Goal: Information Seeking & Learning: Learn about a topic

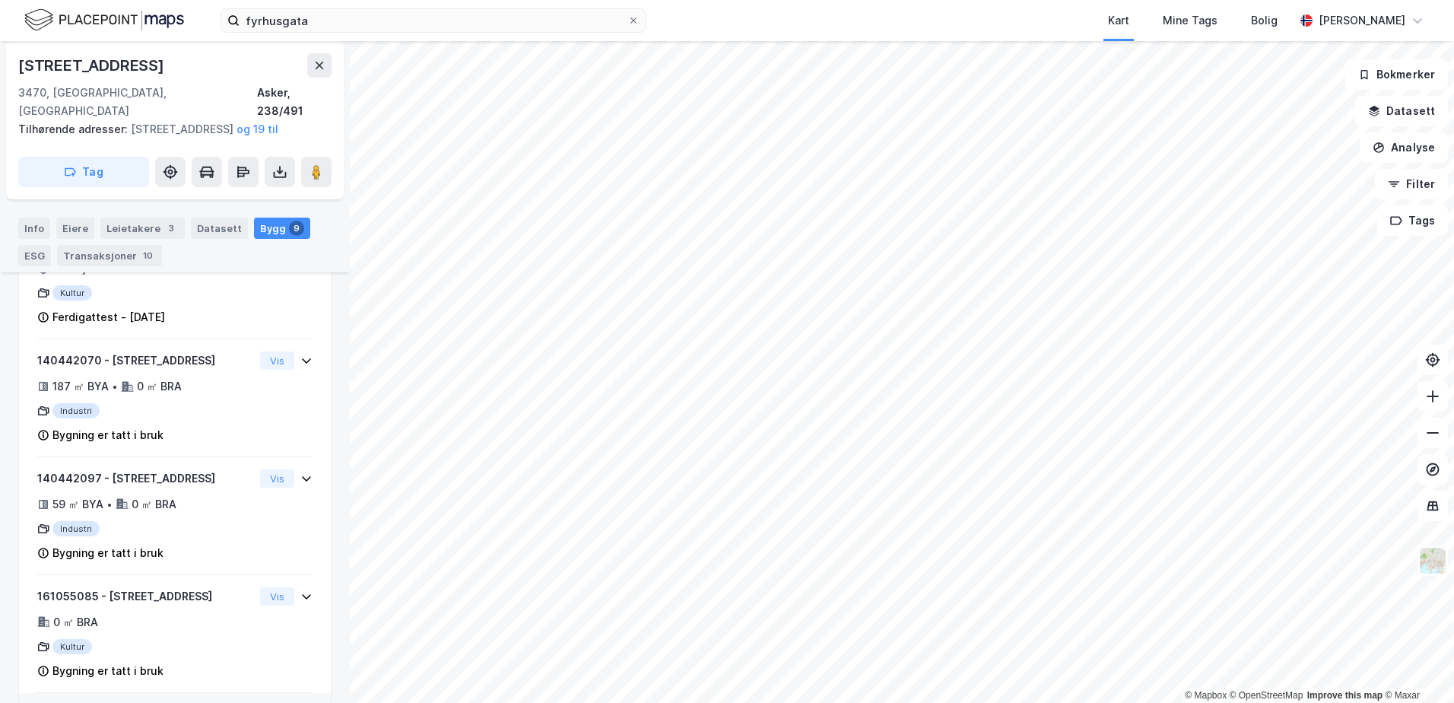
scroll to position [1059, 0]
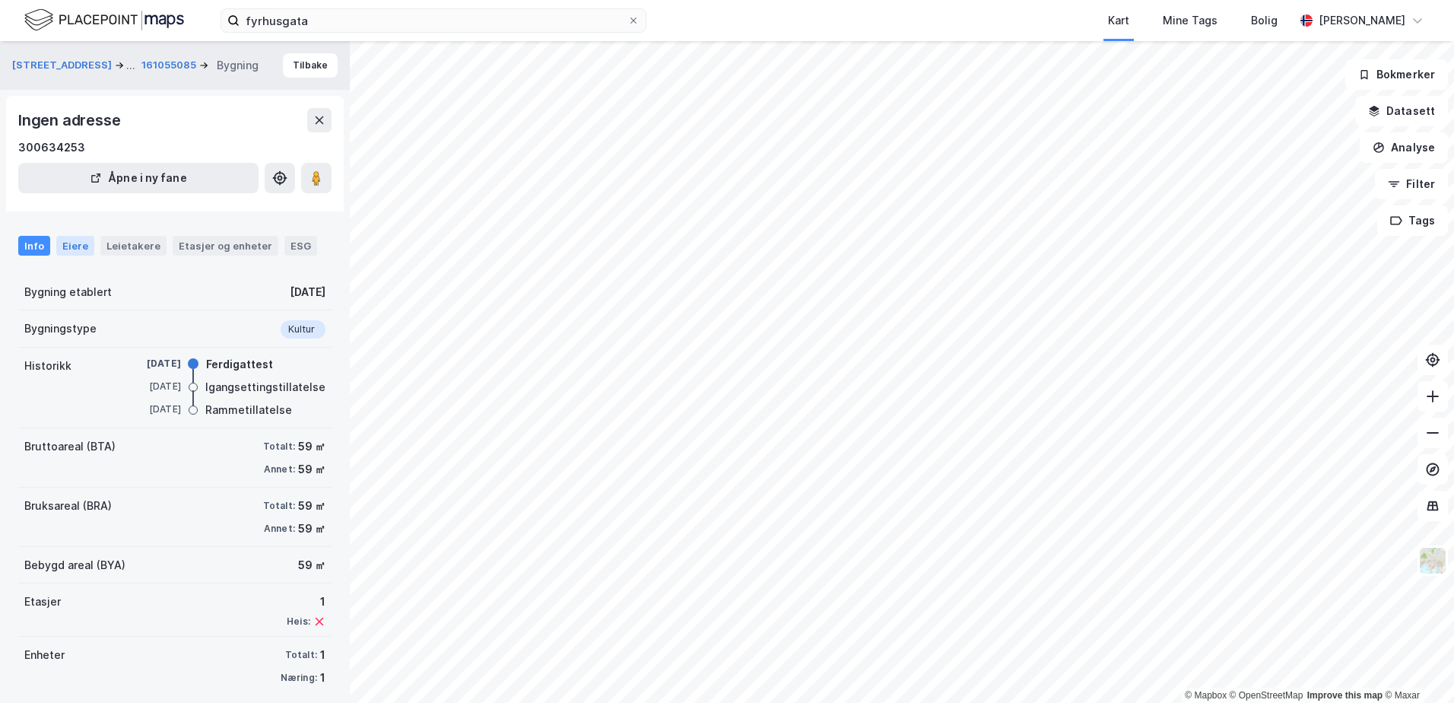
click at [82, 246] on div "Eiere" at bounding box center [75, 246] width 38 height 20
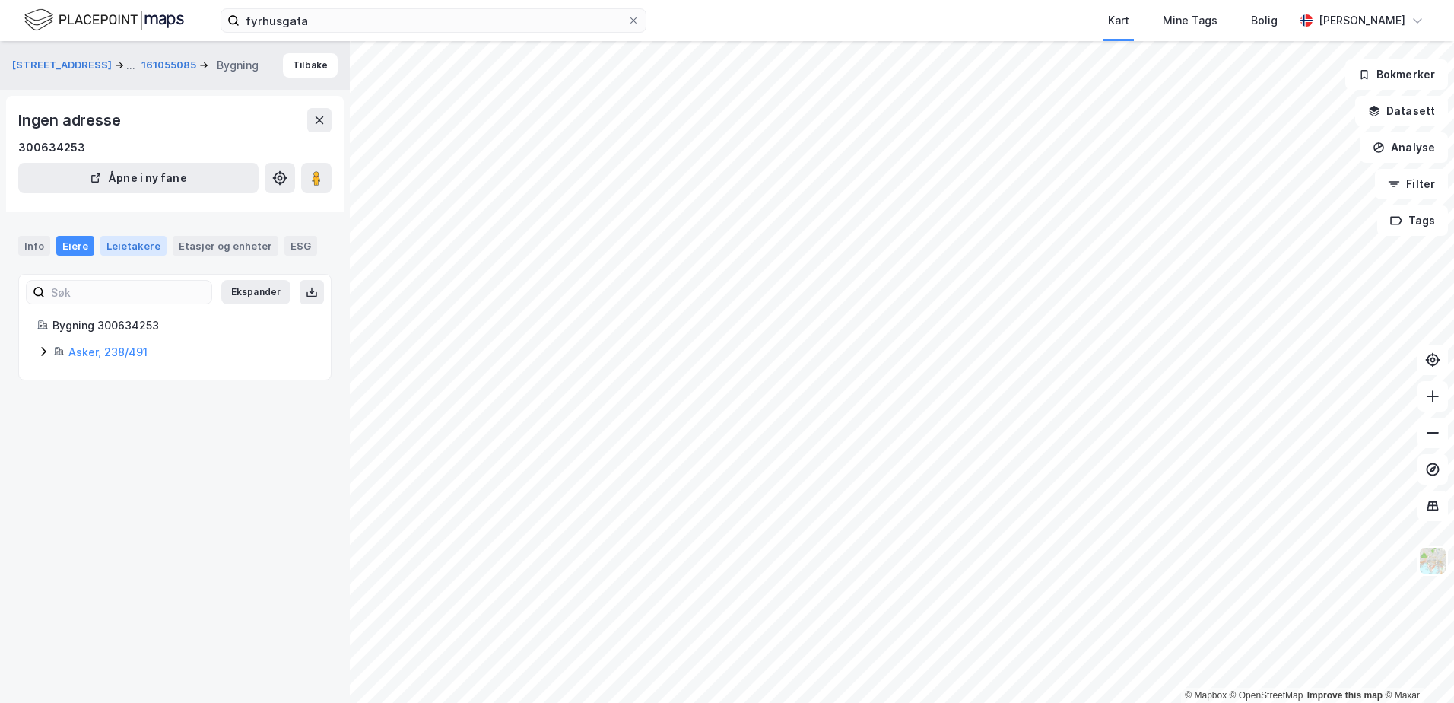
click at [135, 244] on div "Leietakere" at bounding box center [133, 246] width 66 height 20
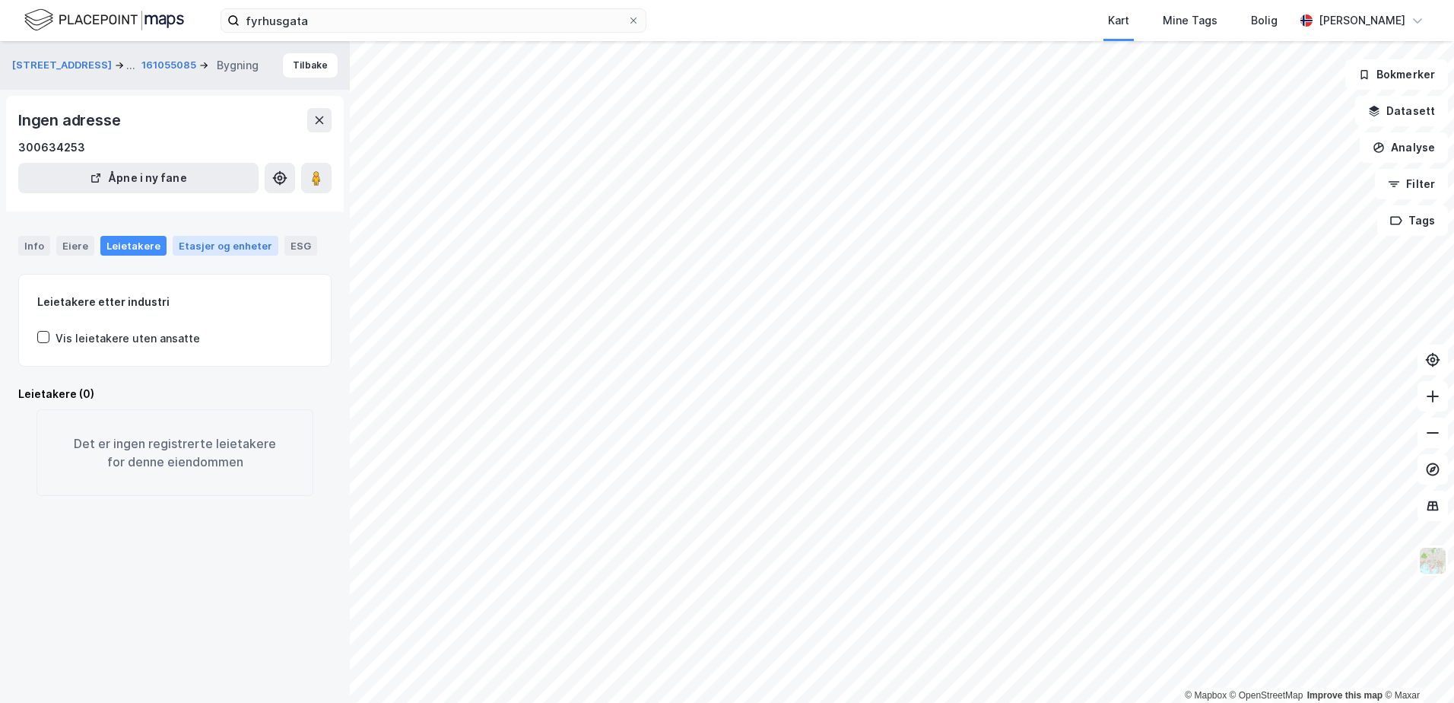
click at [211, 240] on div "Etasjer og enheter" at bounding box center [226, 246] width 94 height 14
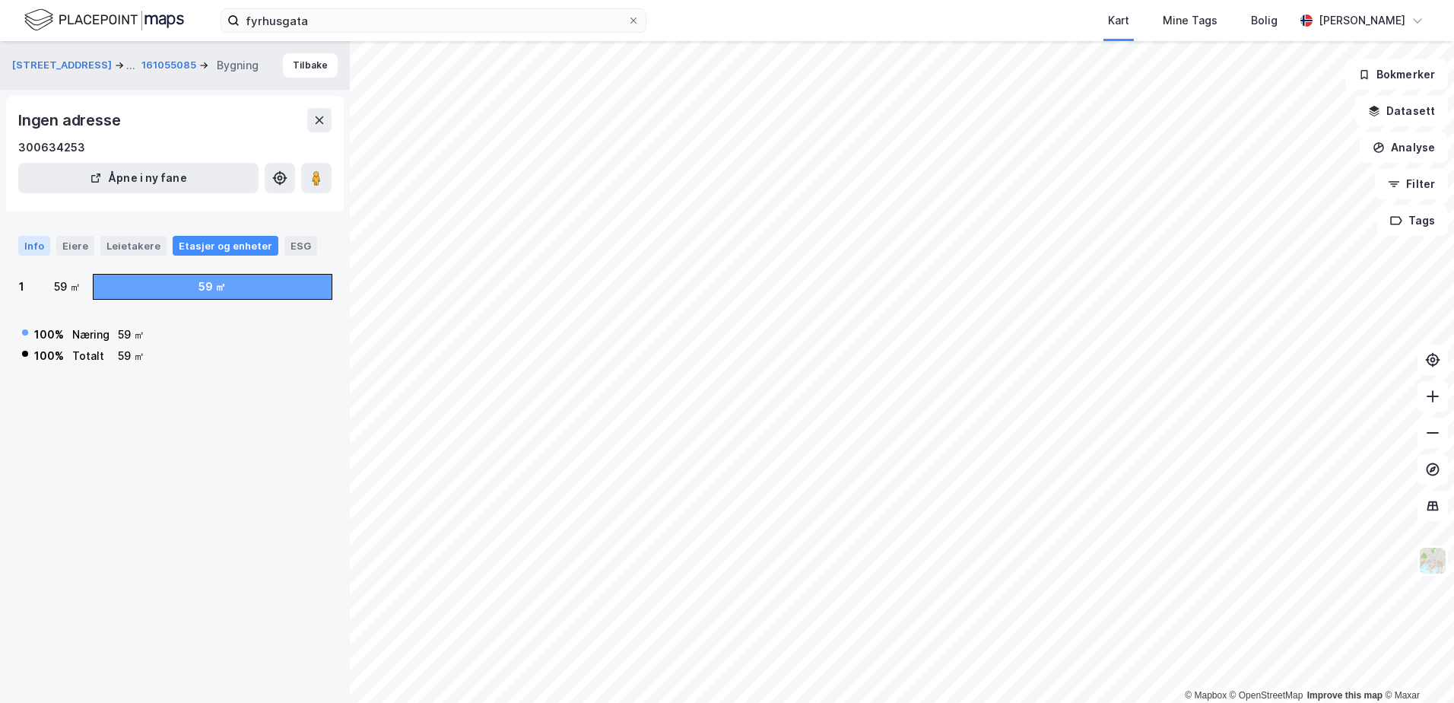
click at [32, 248] on div "Info" at bounding box center [34, 246] width 32 height 20
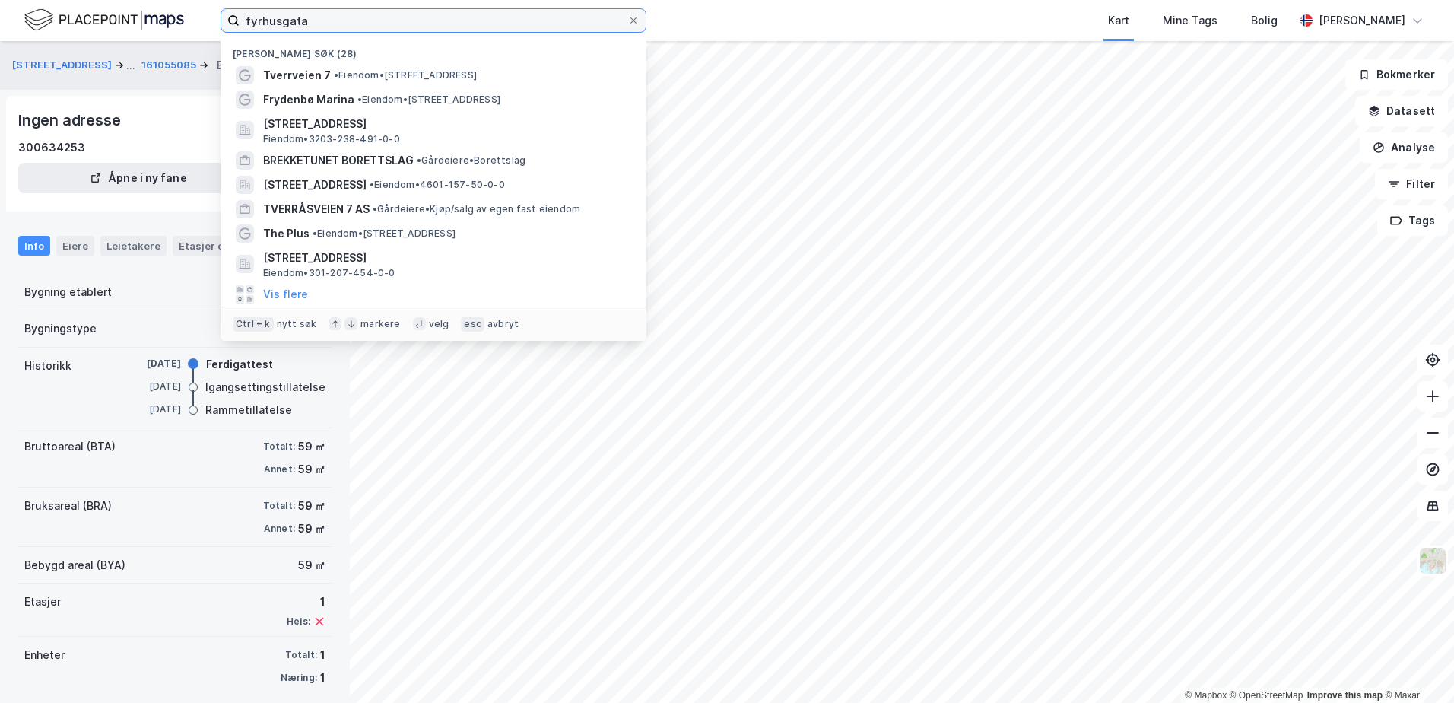
click at [361, 20] on input "fyrhusgata" at bounding box center [434, 20] width 388 height 23
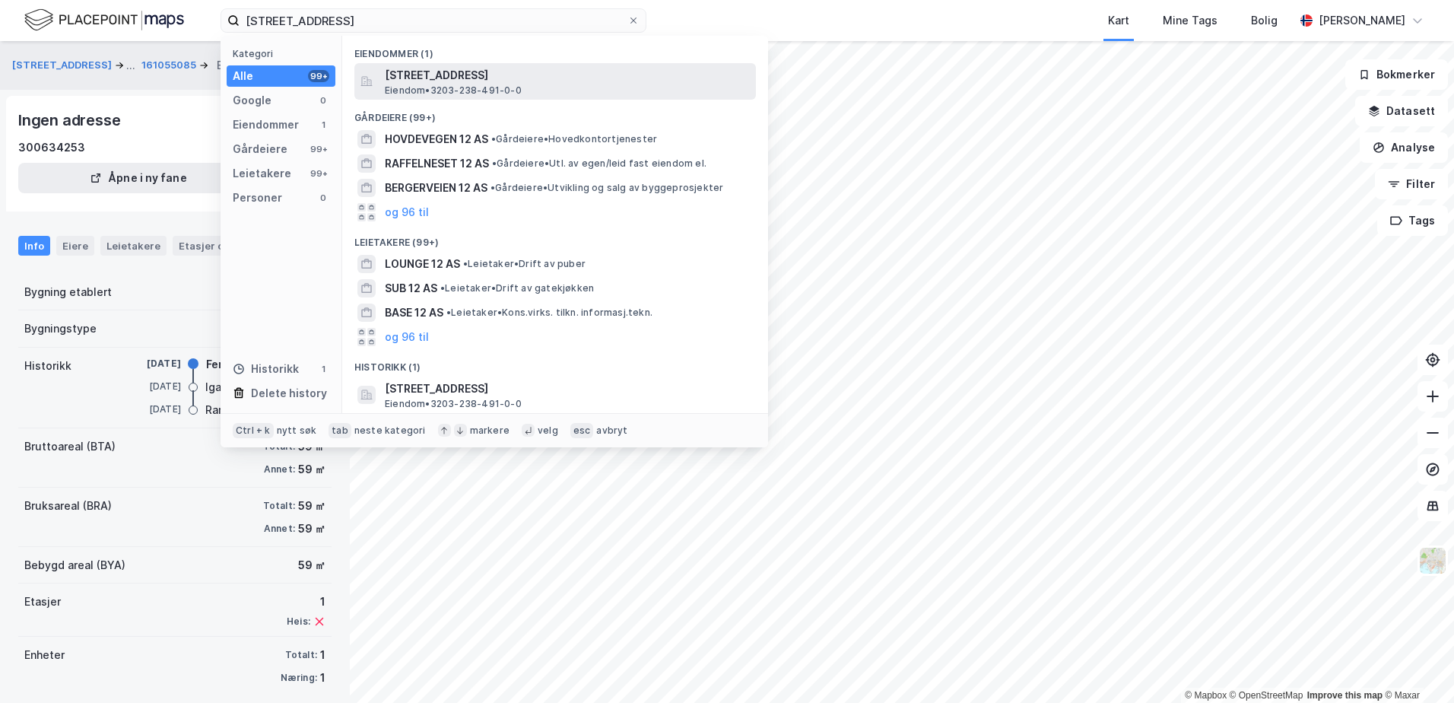
click at [485, 92] on span "Eiendom • 3203-238-491-0-0" at bounding box center [453, 90] width 137 height 12
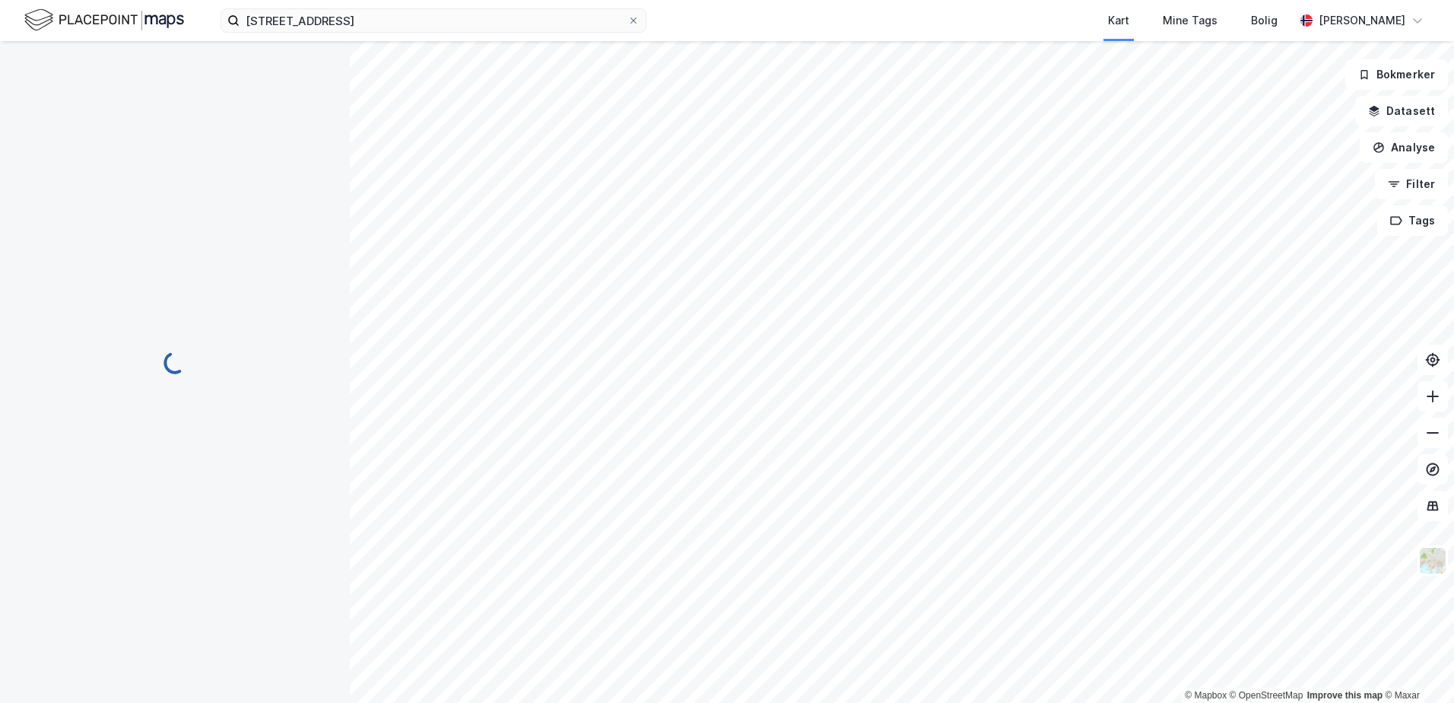
scroll to position [1059, 0]
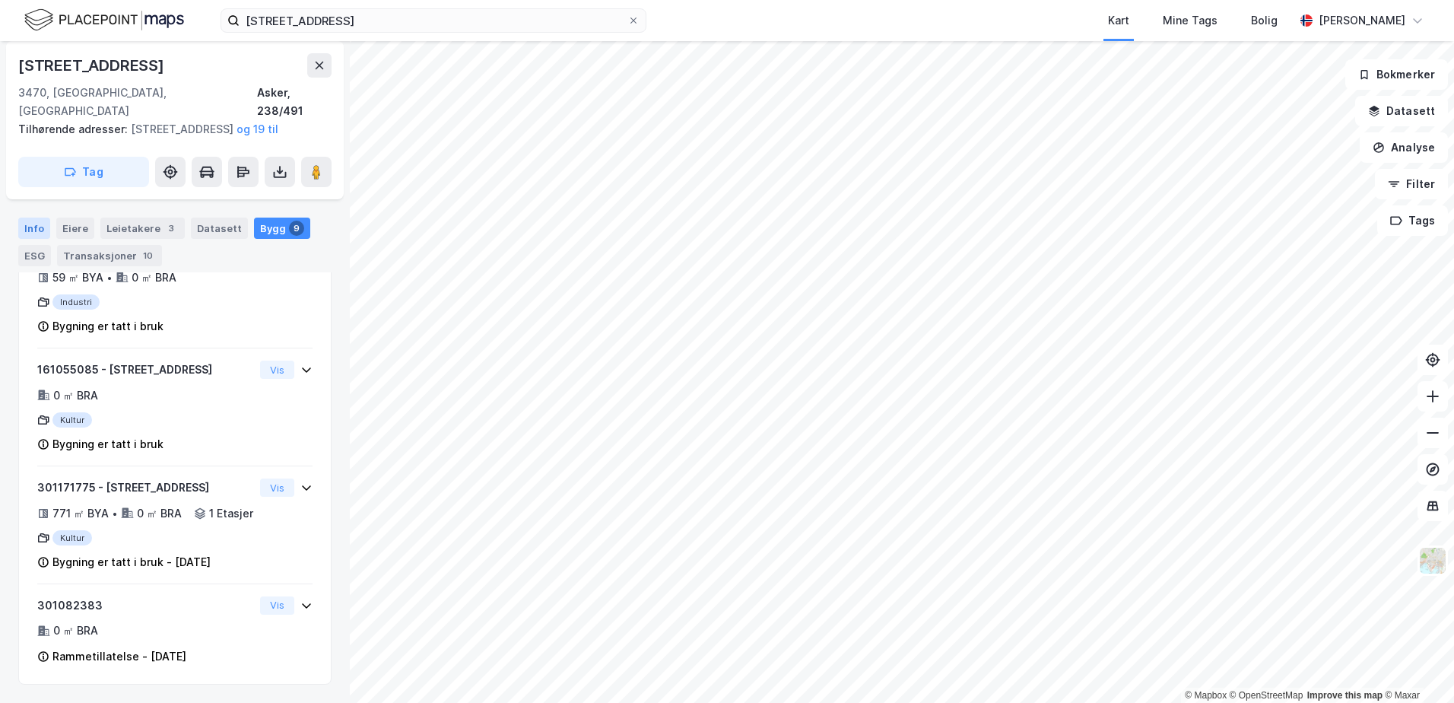
click at [35, 230] on div "Info" at bounding box center [34, 228] width 32 height 21
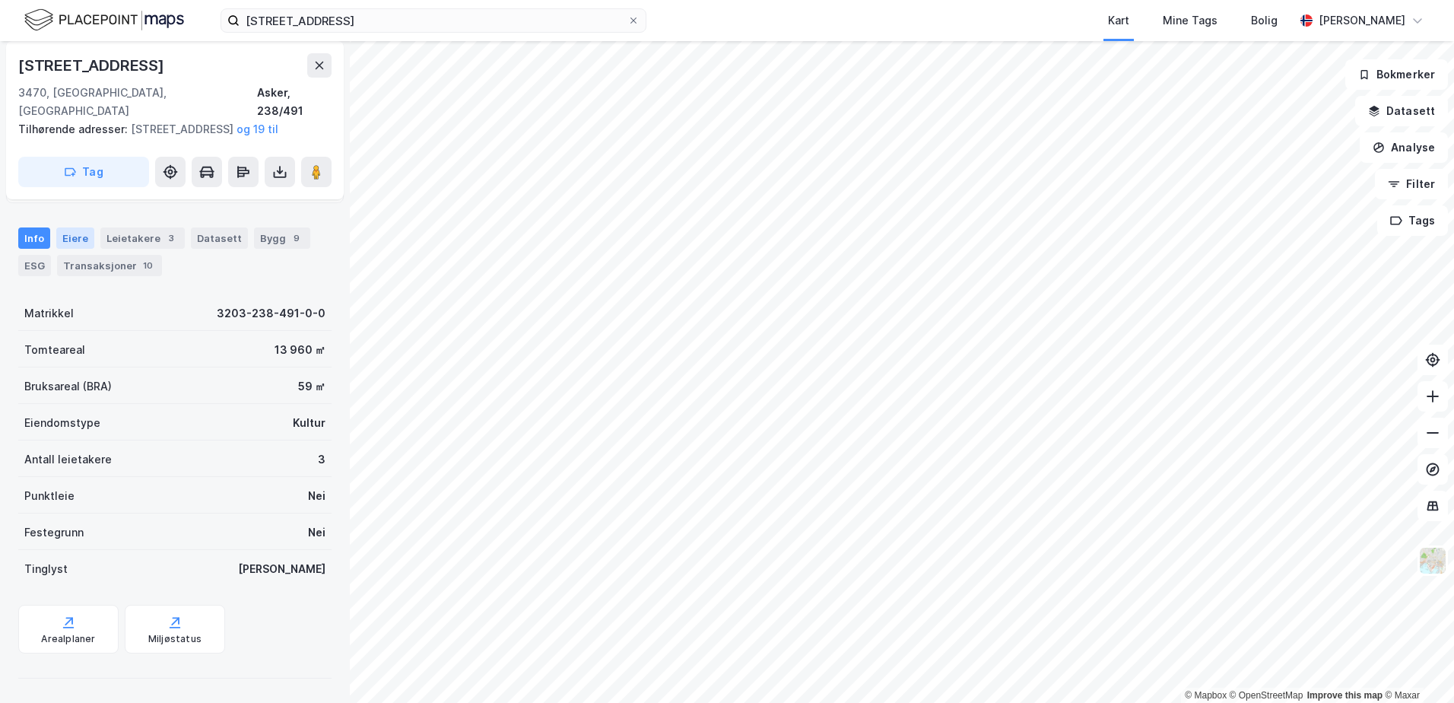
click at [75, 237] on div "Eiere" at bounding box center [75, 237] width 38 height 21
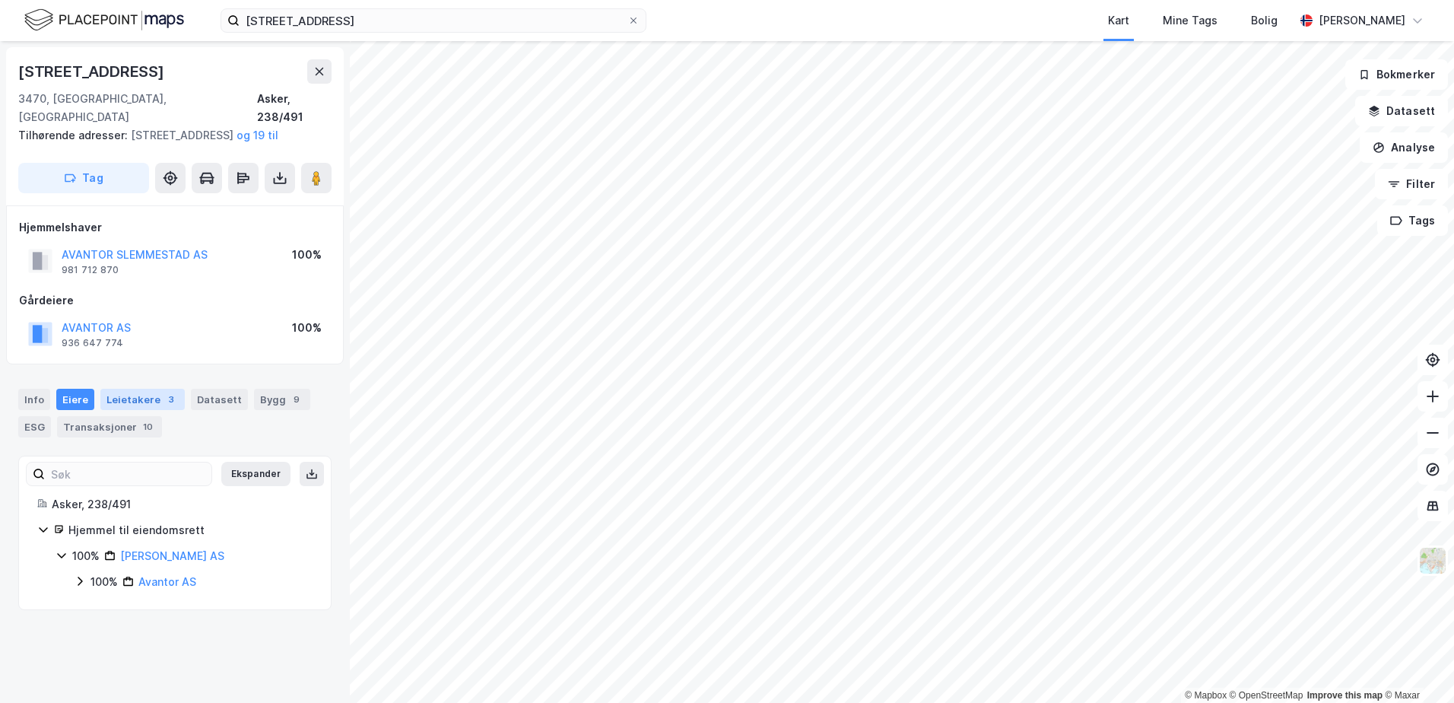
click at [137, 399] on div "Leietakere 3" at bounding box center [142, 399] width 84 height 21
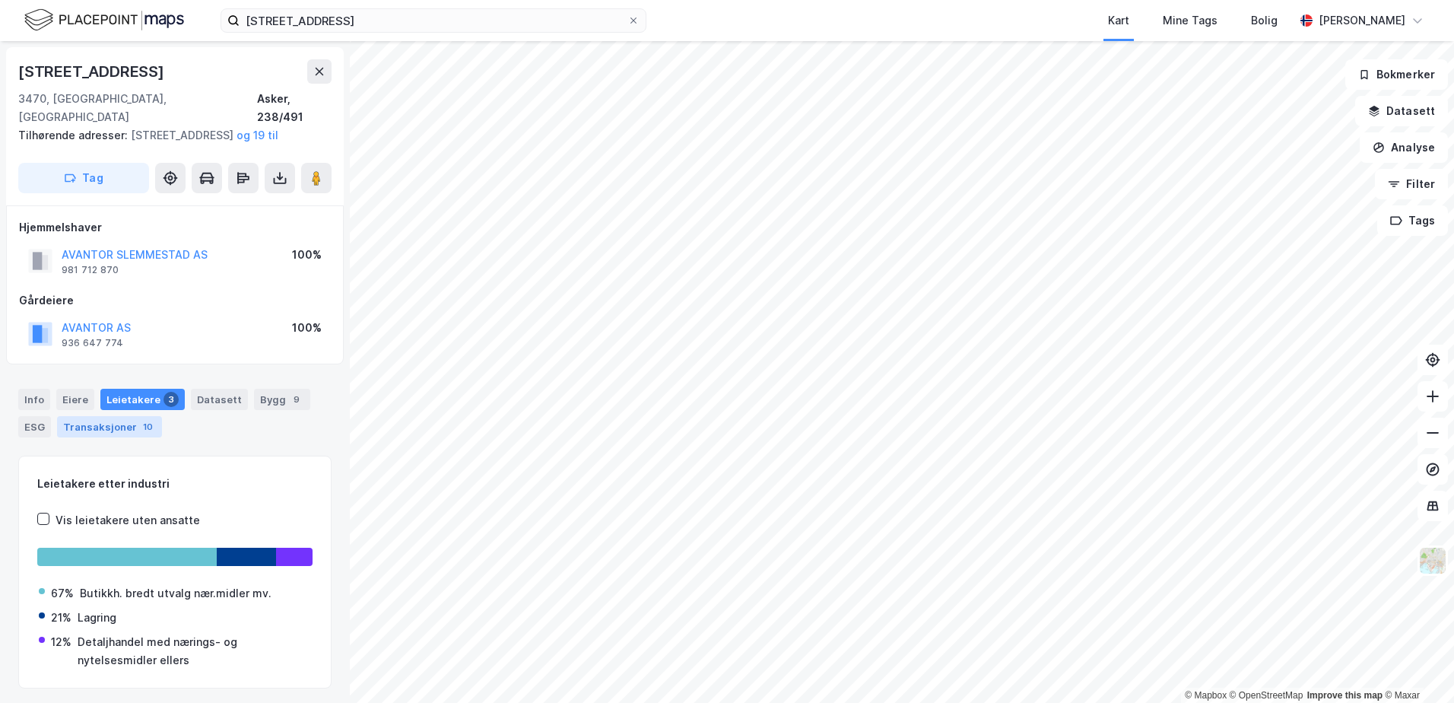
click at [78, 424] on div "Transaksjoner 10" at bounding box center [109, 426] width 105 height 21
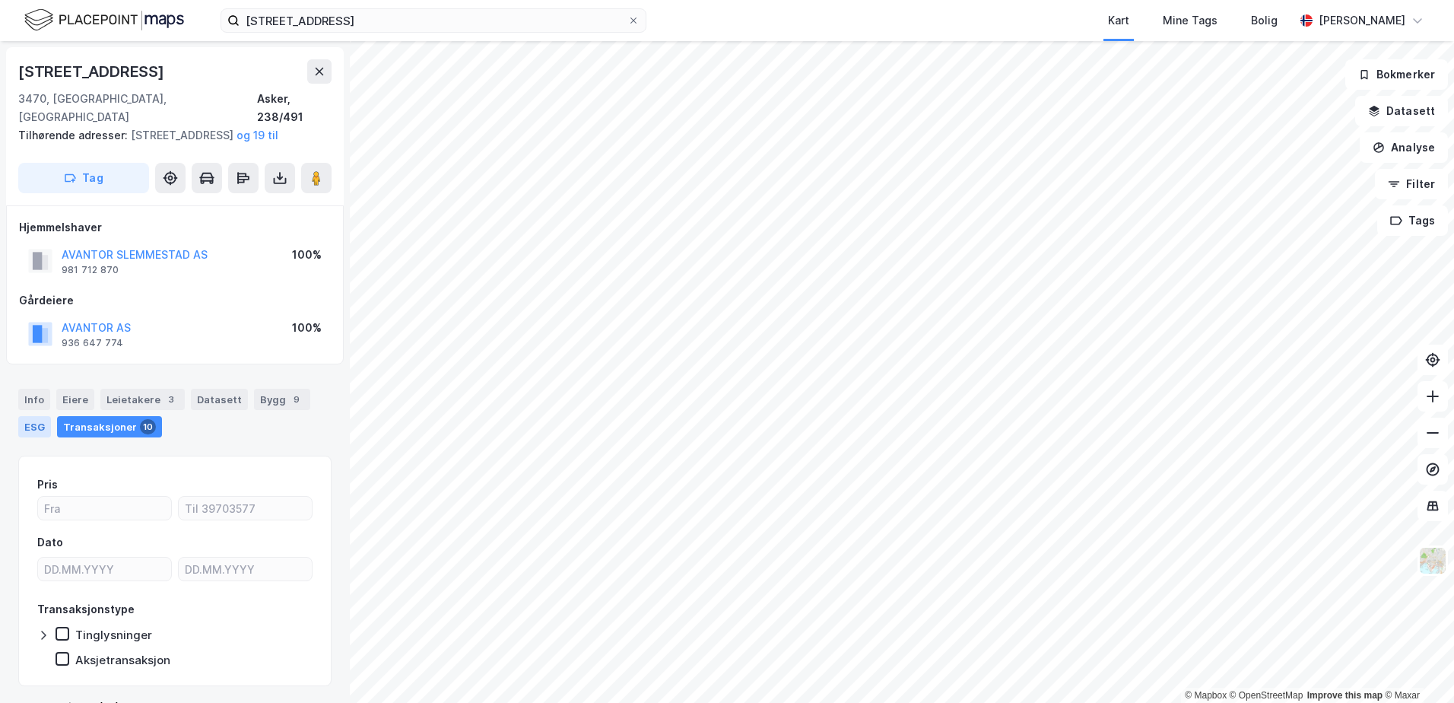
click at [33, 423] on div "ESG" at bounding box center [34, 426] width 33 height 21
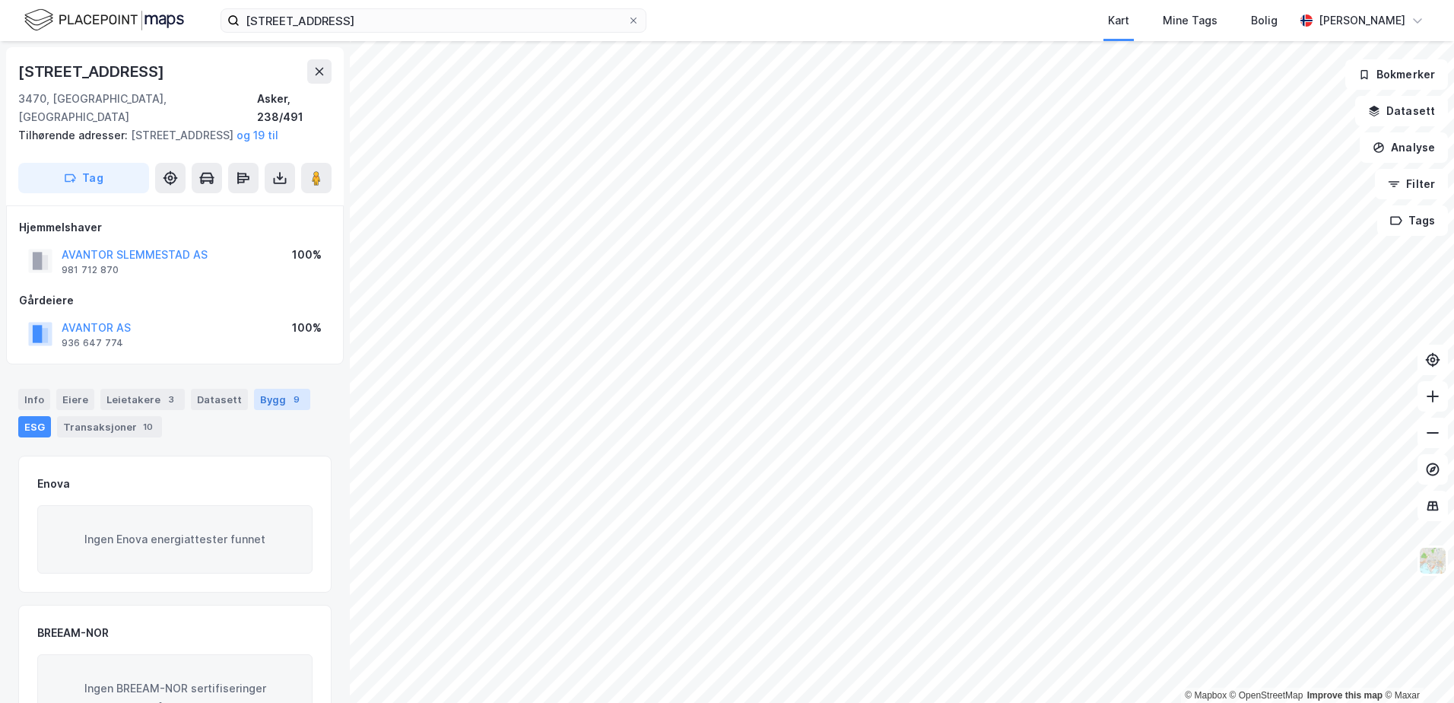
click at [262, 394] on div "Bygg 9" at bounding box center [282, 399] width 56 height 21
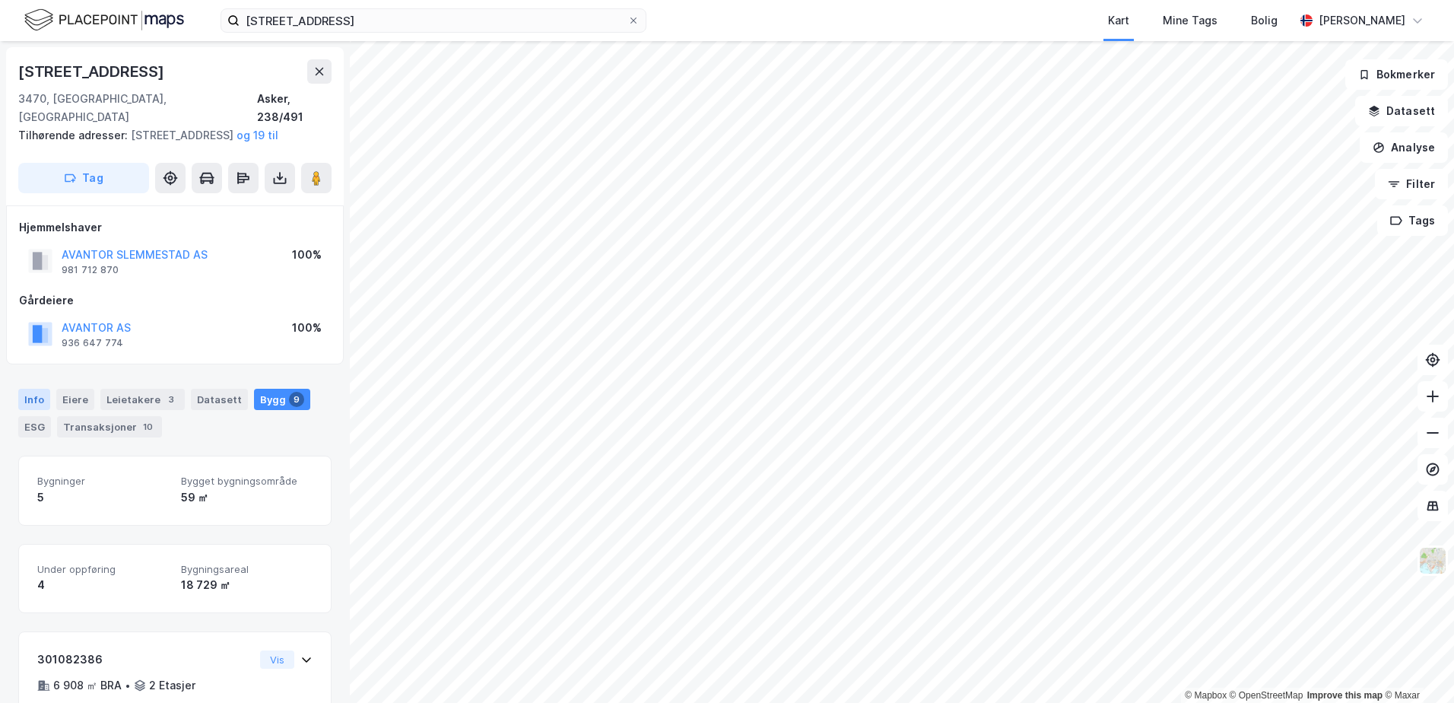
click at [31, 403] on div "Info" at bounding box center [34, 399] width 32 height 21
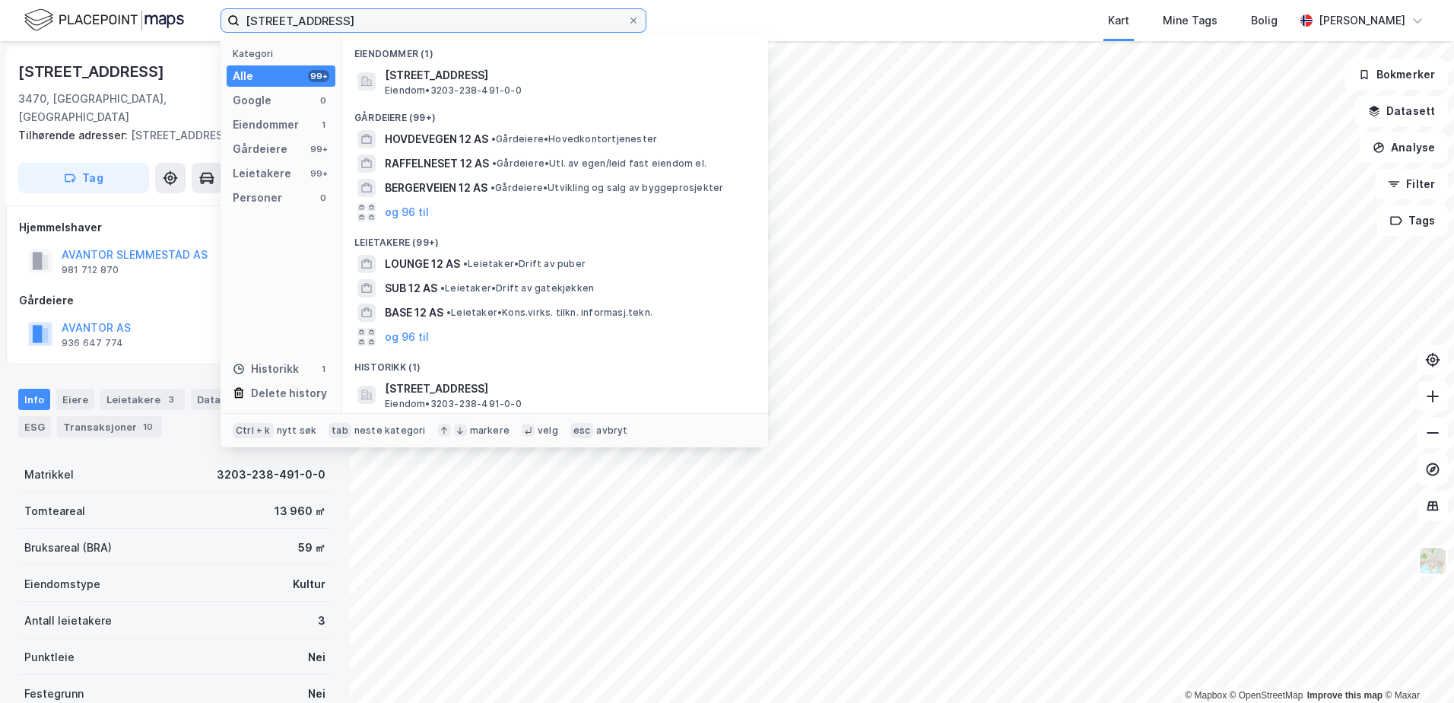
drag, startPoint x: 327, startPoint y: 23, endPoint x: 27, endPoint y: 31, distance: 299.8
click at [27, 31] on div "[STREET_ADDRESS] Kategori Alle 99+ Google 0 Eiendommer 1 Gårdeiere 99+ Leietake…" at bounding box center [727, 20] width 1454 height 41
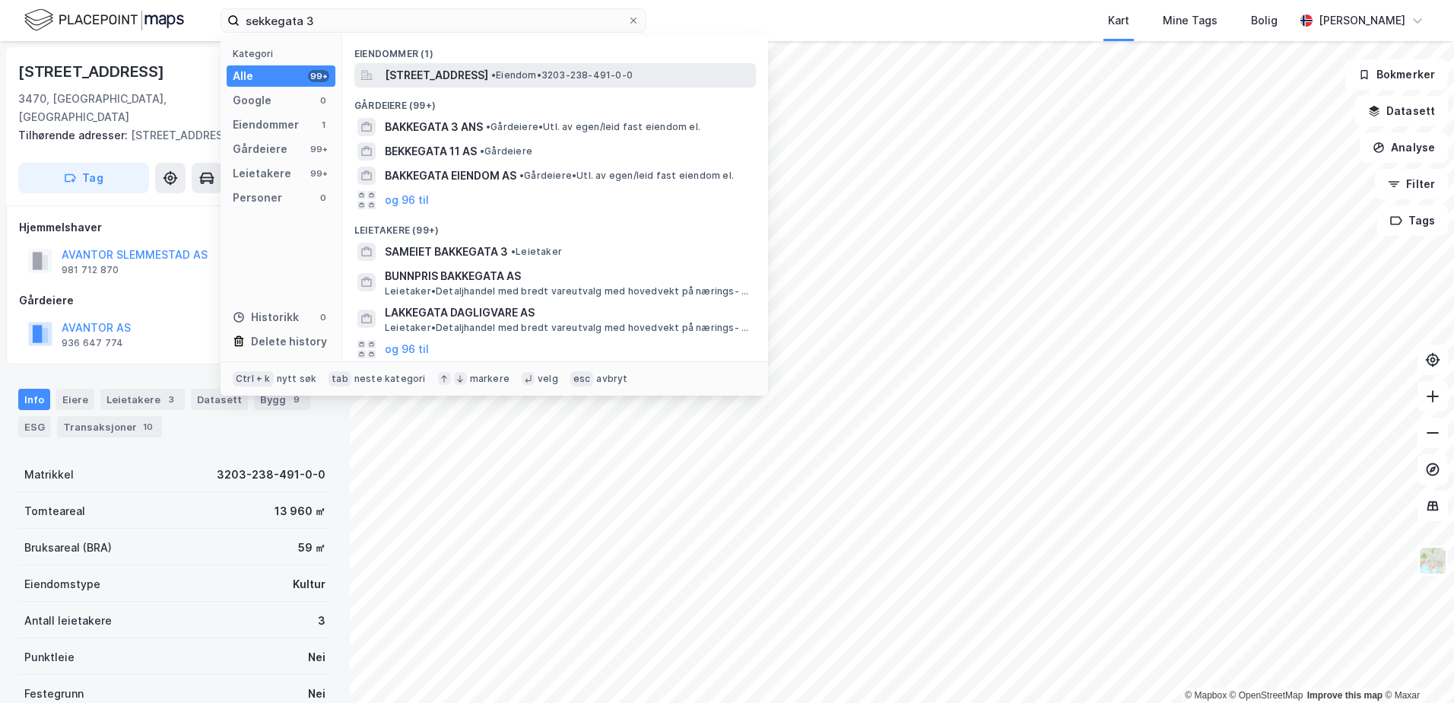
click at [618, 82] on div "[STREET_ADDRESS] • Eiendom • 3203-238-491-0-0" at bounding box center [569, 75] width 368 height 18
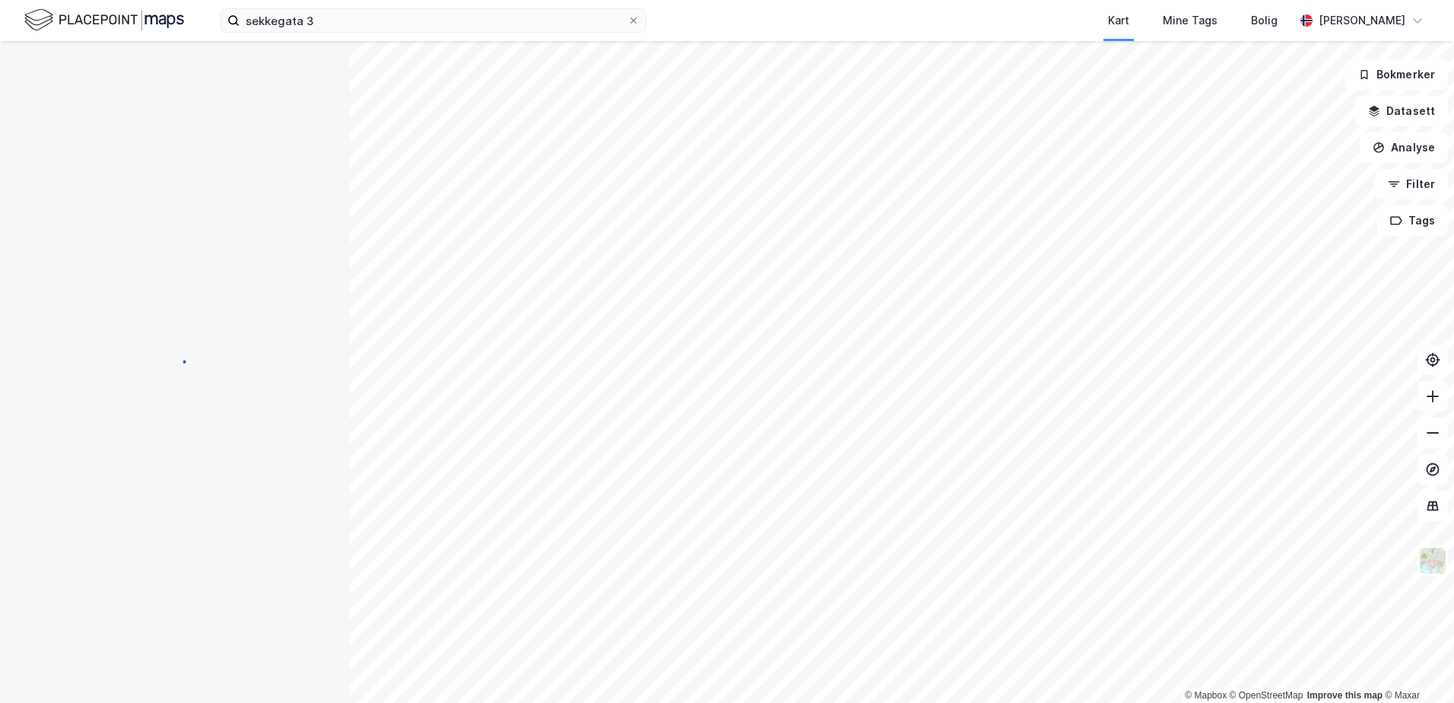
scroll to position [3, 0]
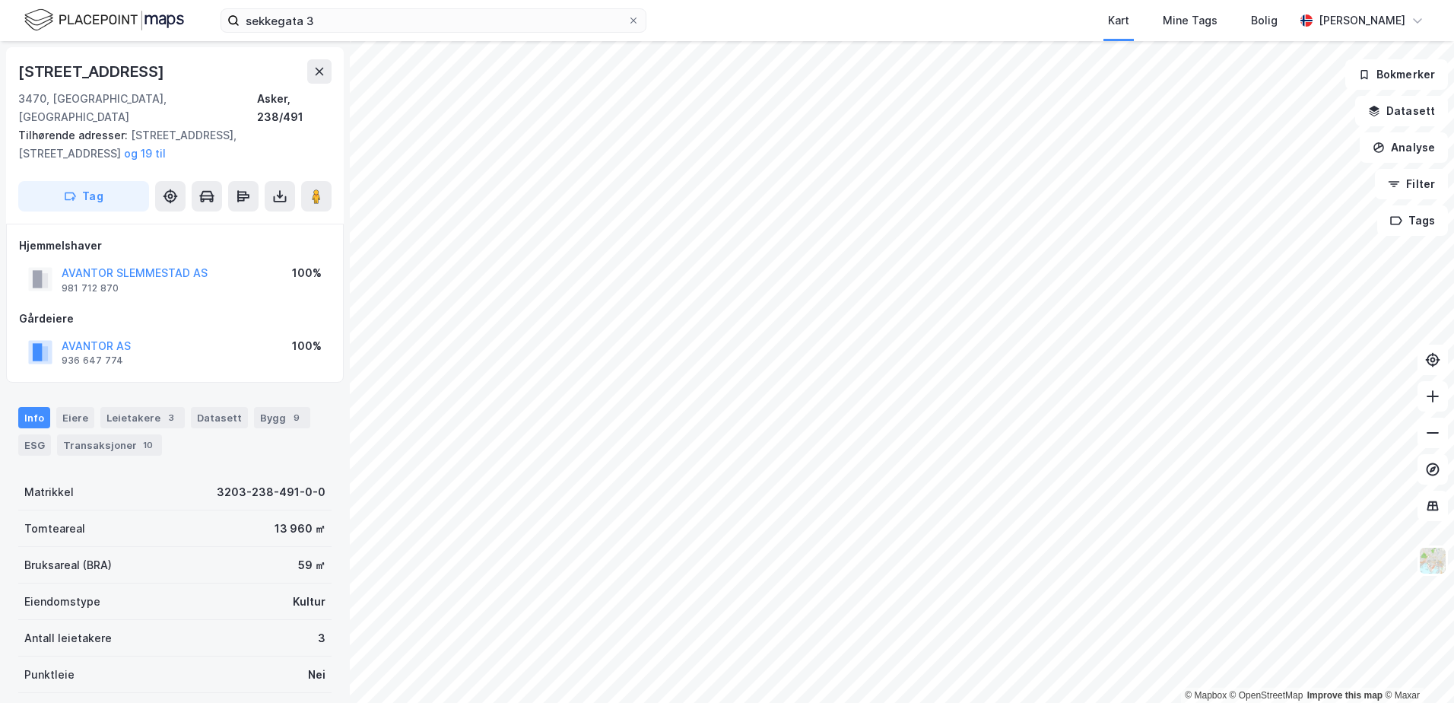
scroll to position [3, 0]
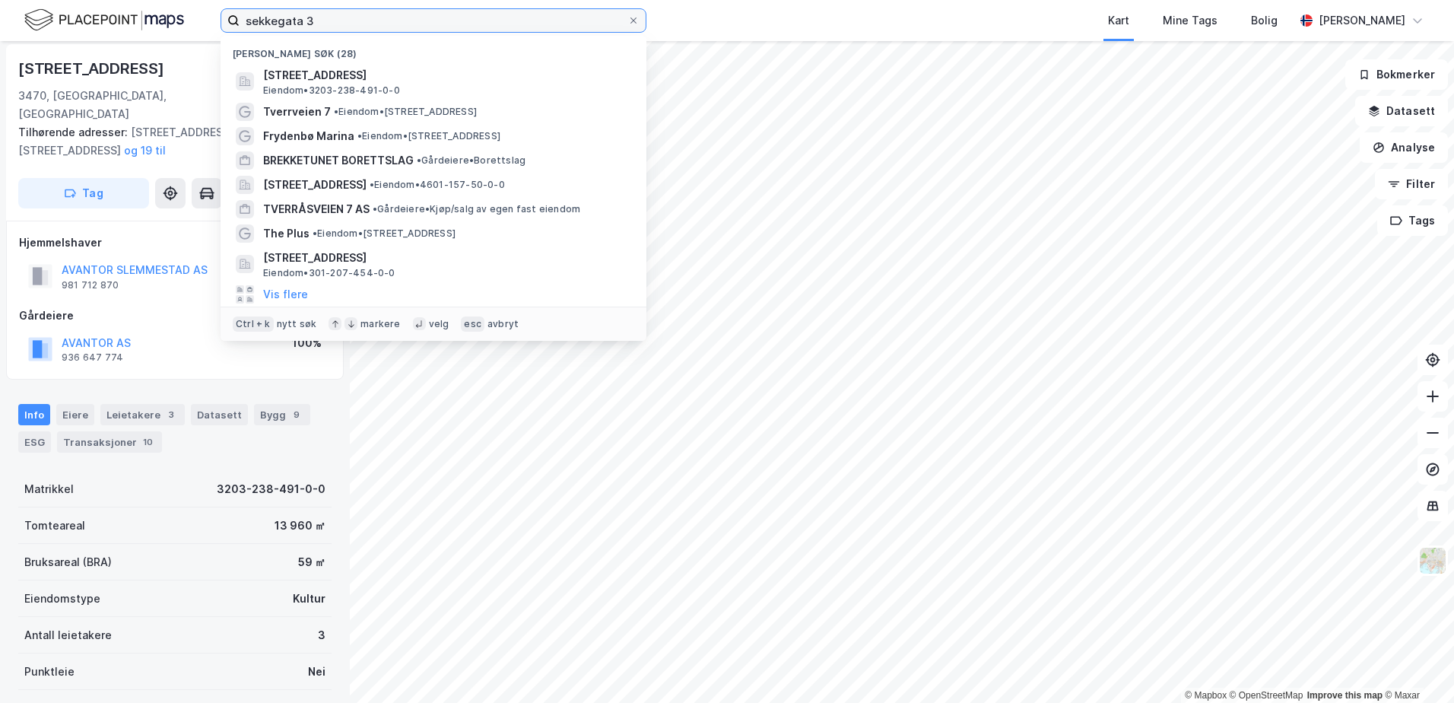
click at [358, 30] on input "sekkegata 3" at bounding box center [434, 20] width 388 height 23
click at [390, 19] on input "sekkegata 3" at bounding box center [434, 20] width 388 height 23
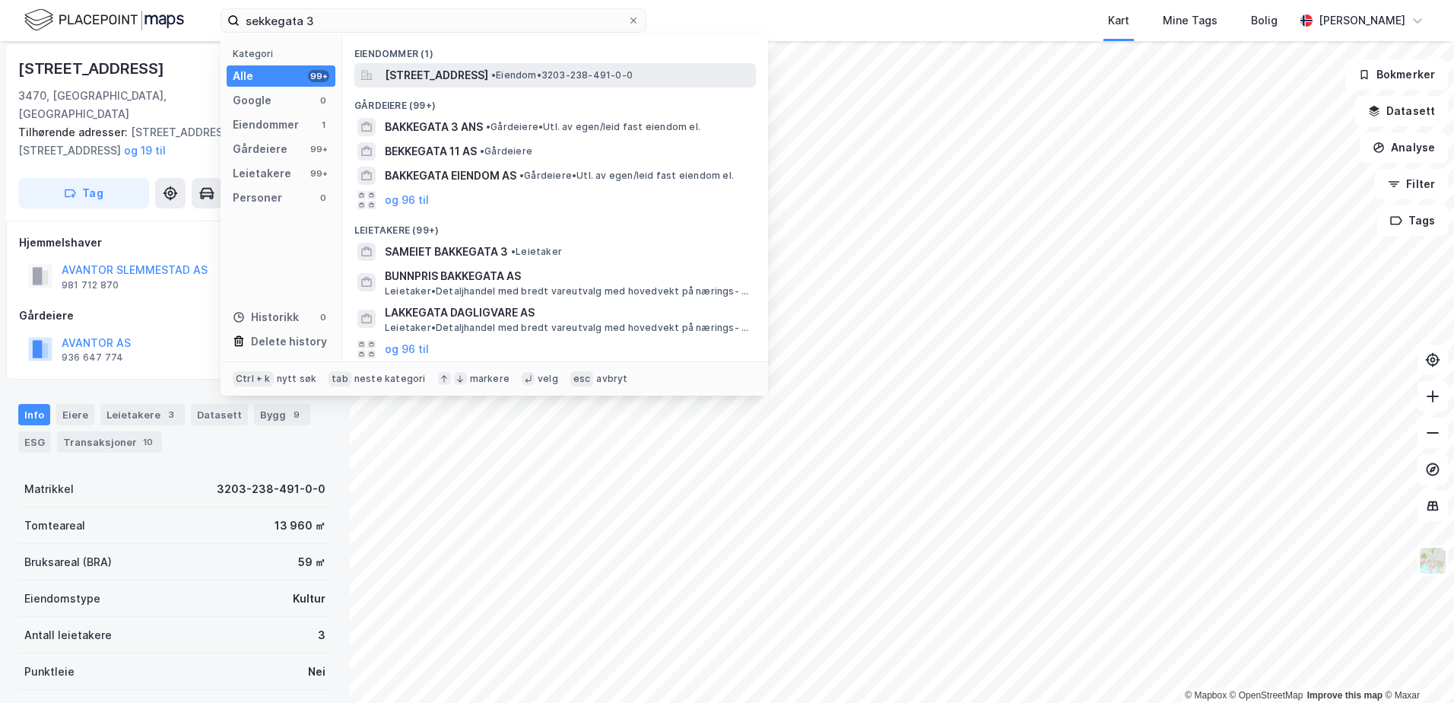
click at [466, 77] on span "[STREET_ADDRESS]" at bounding box center [436, 75] width 103 height 18
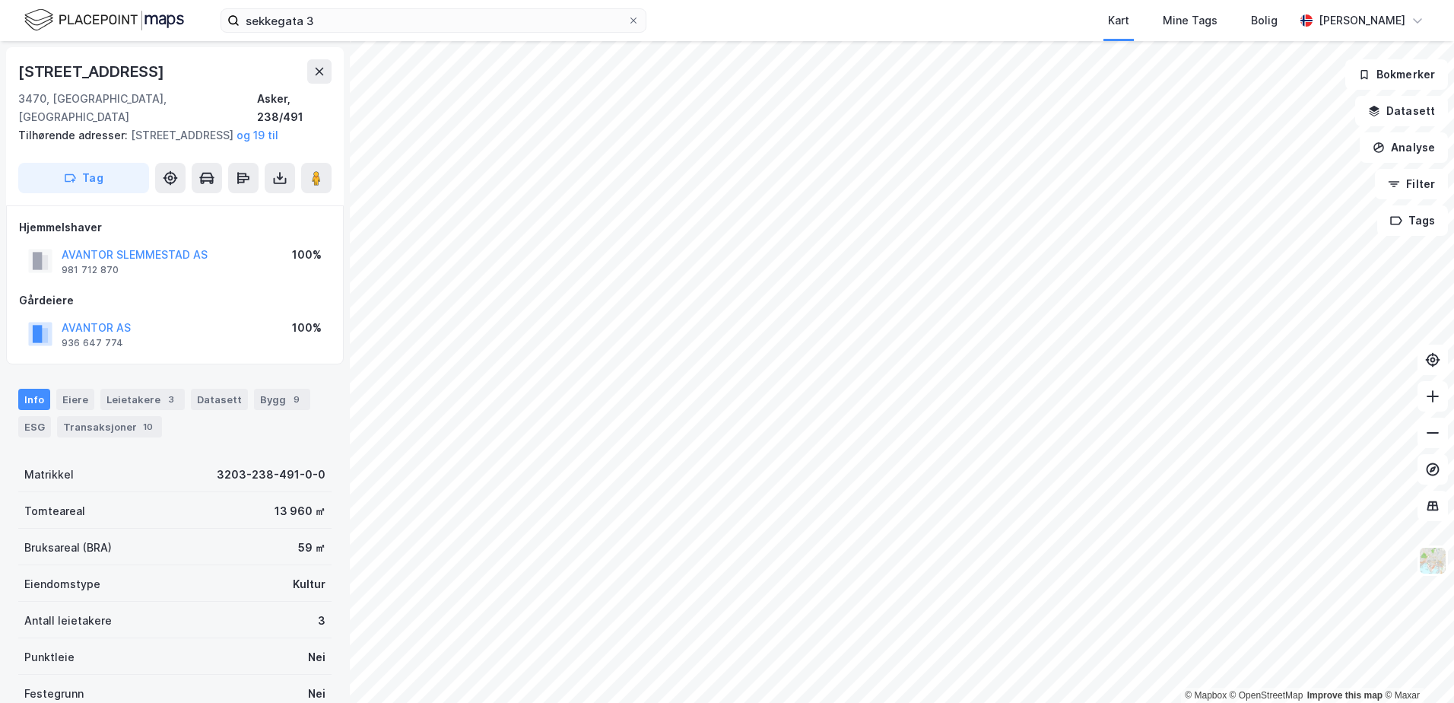
scroll to position [3, 0]
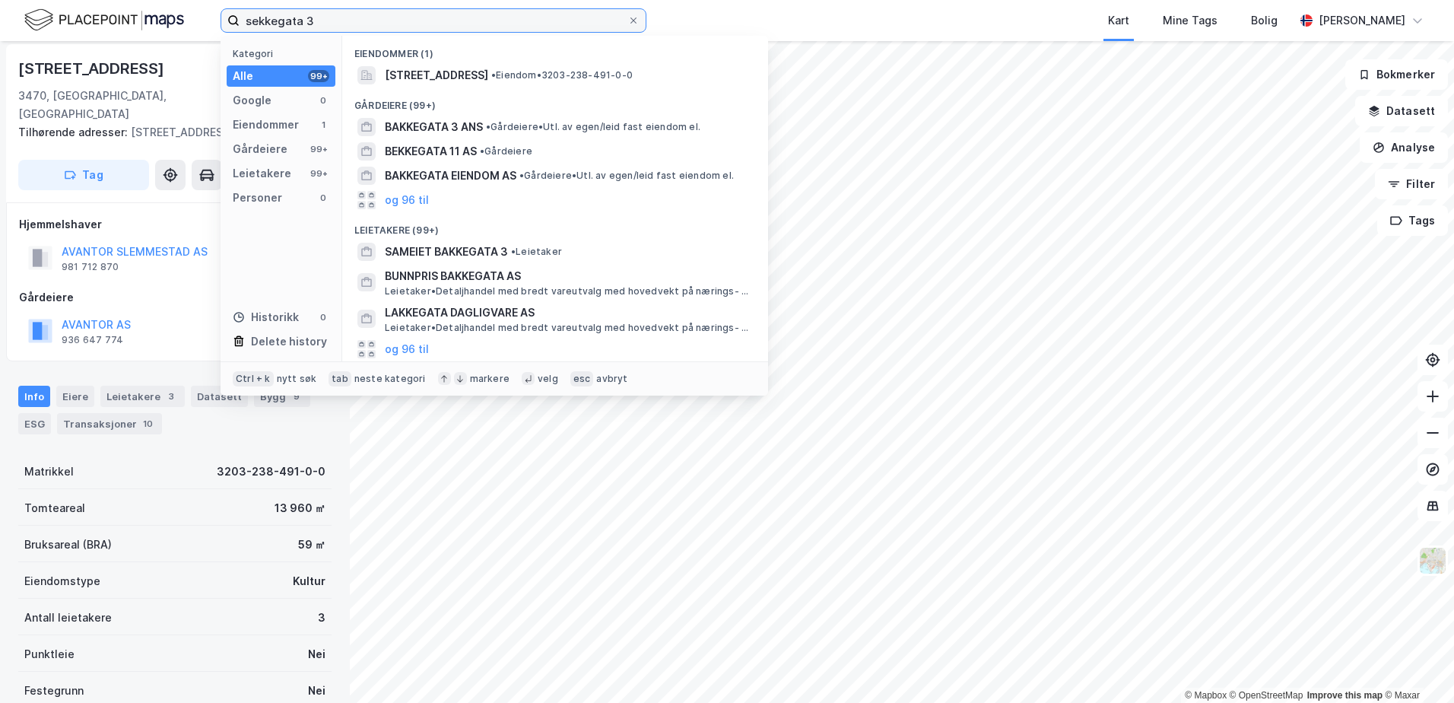
click at [390, 30] on input "sekkegata 3" at bounding box center [434, 20] width 388 height 23
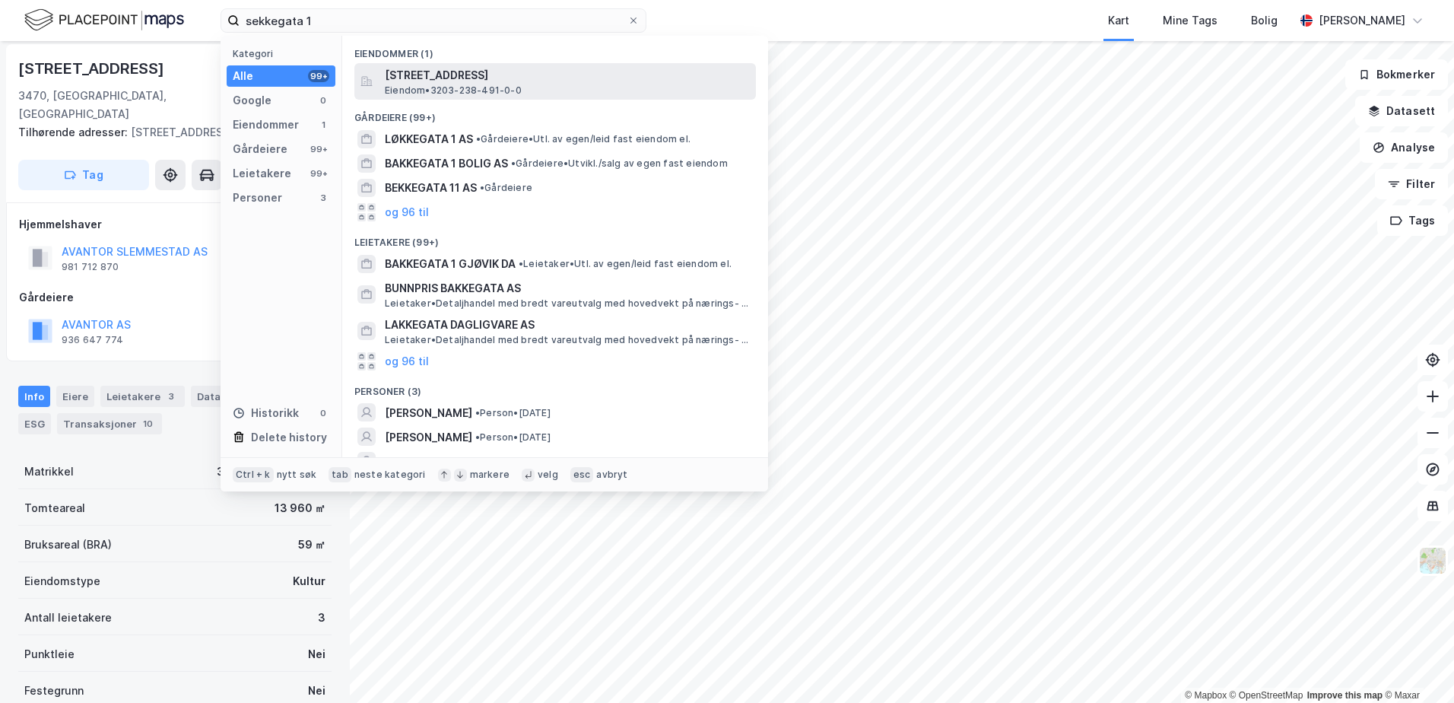
click at [558, 85] on div "[STREET_ADDRESS] Eiendom • 3203-238-491-0-0" at bounding box center [569, 81] width 368 height 30
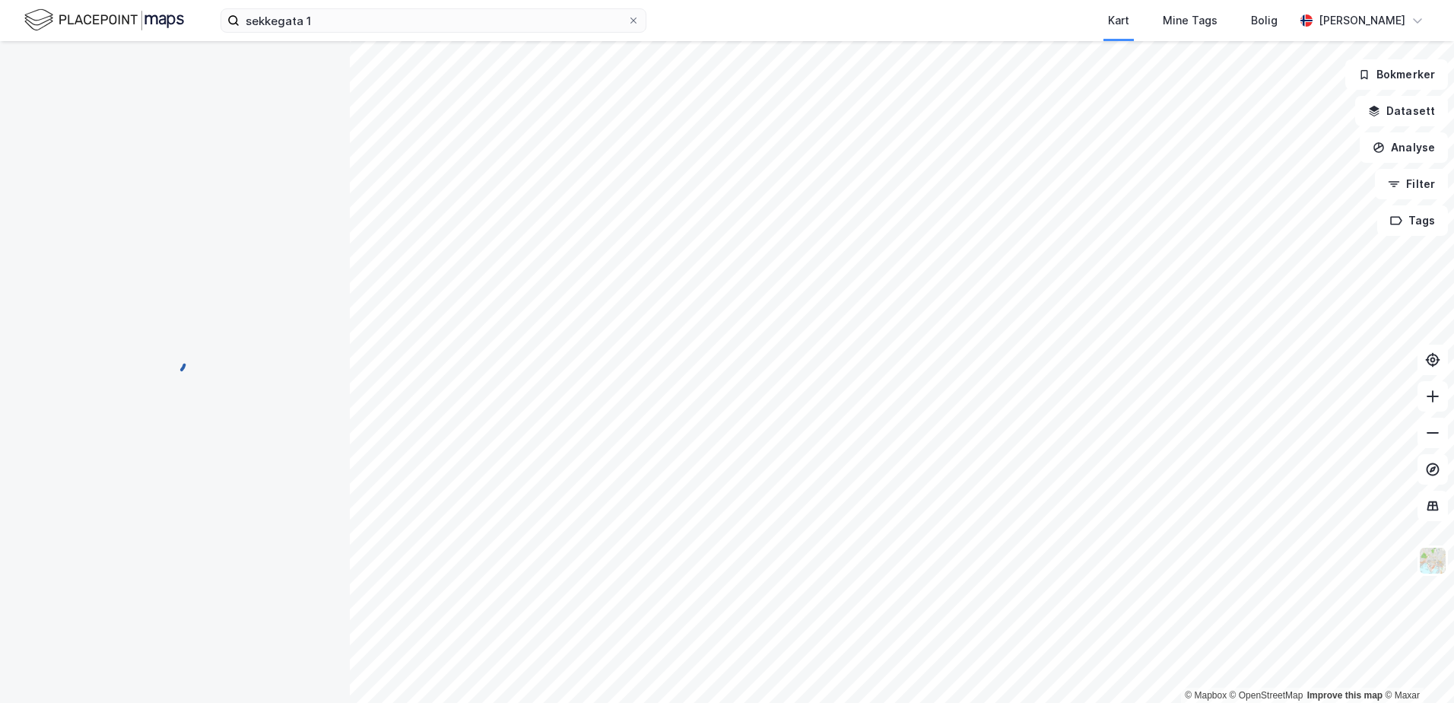
scroll to position [3, 0]
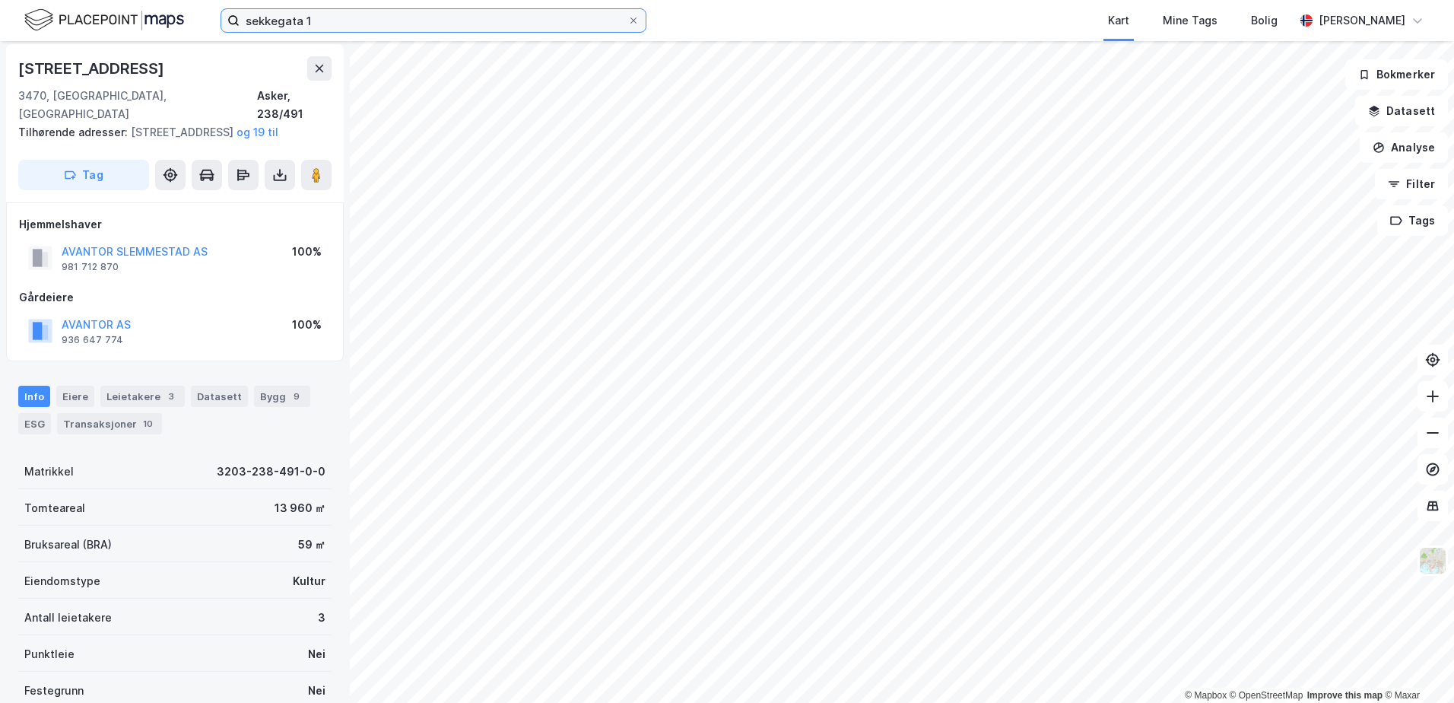
click at [397, 17] on input "sekkegata 1" at bounding box center [434, 20] width 388 height 23
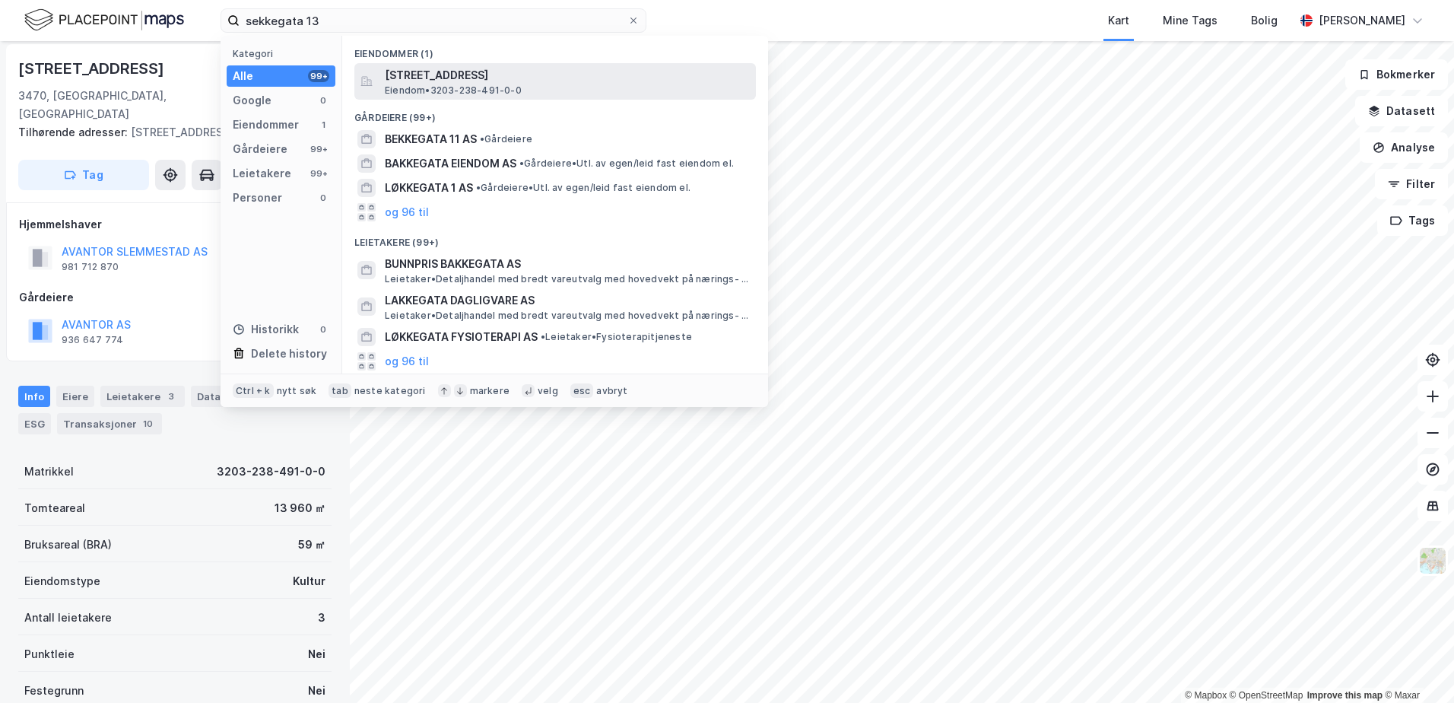
click at [483, 95] on span "Eiendom • 3203-238-491-0-0" at bounding box center [453, 90] width 137 height 12
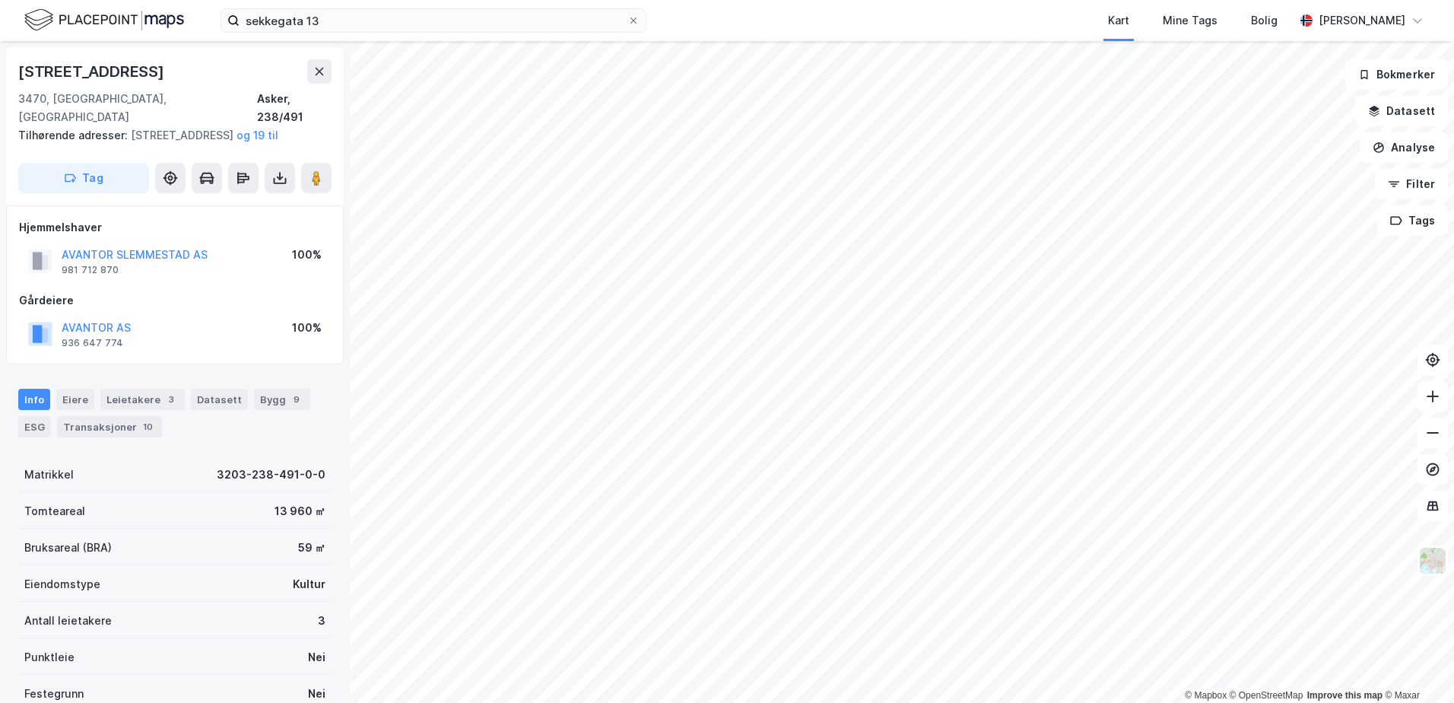
scroll to position [3, 0]
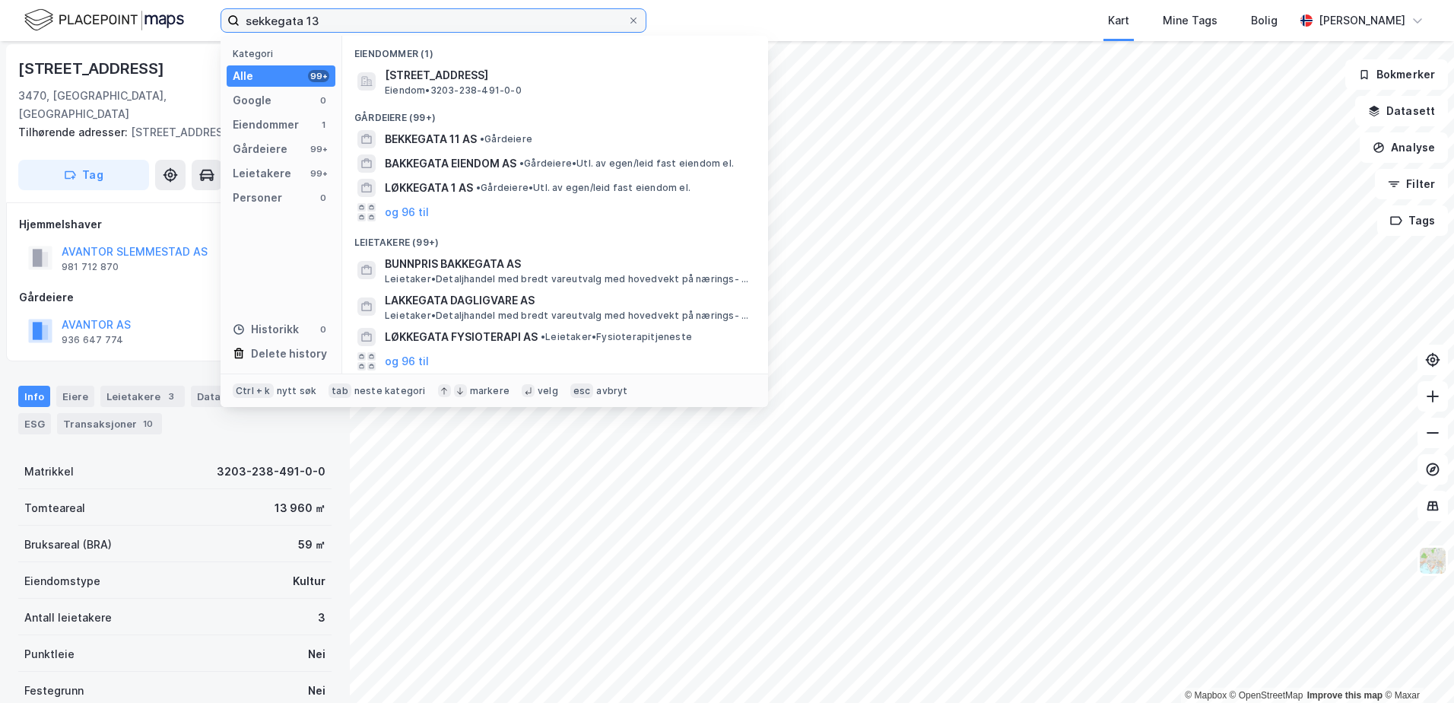
drag, startPoint x: 472, startPoint y: 24, endPoint x: 9, endPoint y: 19, distance: 462.5
click at [9, 19] on div "sekkegata 13 Kategori Alle 99+ Google 0 Eiendommer 1 Gårdeiere 99+ Leietakere 9…" at bounding box center [727, 20] width 1454 height 41
paste input "[STREET_ADDRESS]"
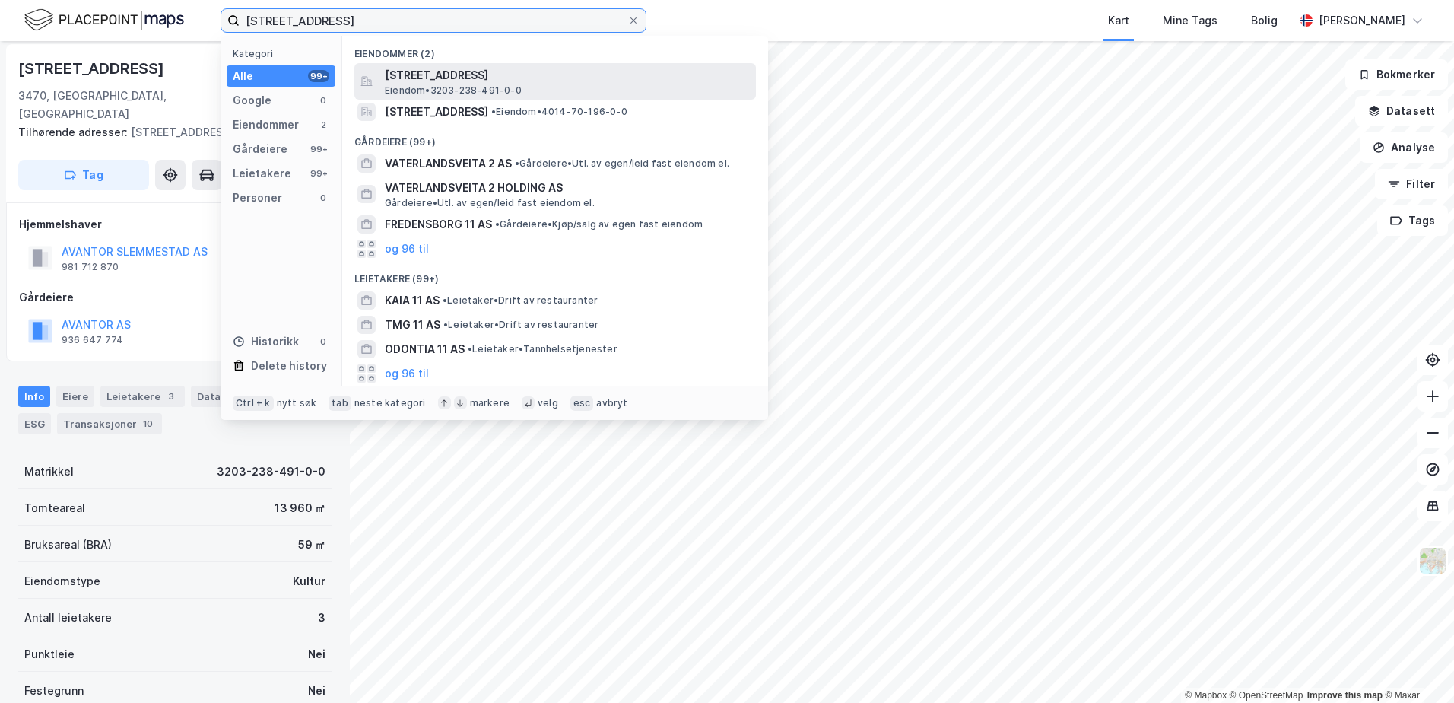
type input "[STREET_ADDRESS]"
click at [556, 83] on span "[STREET_ADDRESS]" at bounding box center [567, 75] width 365 height 18
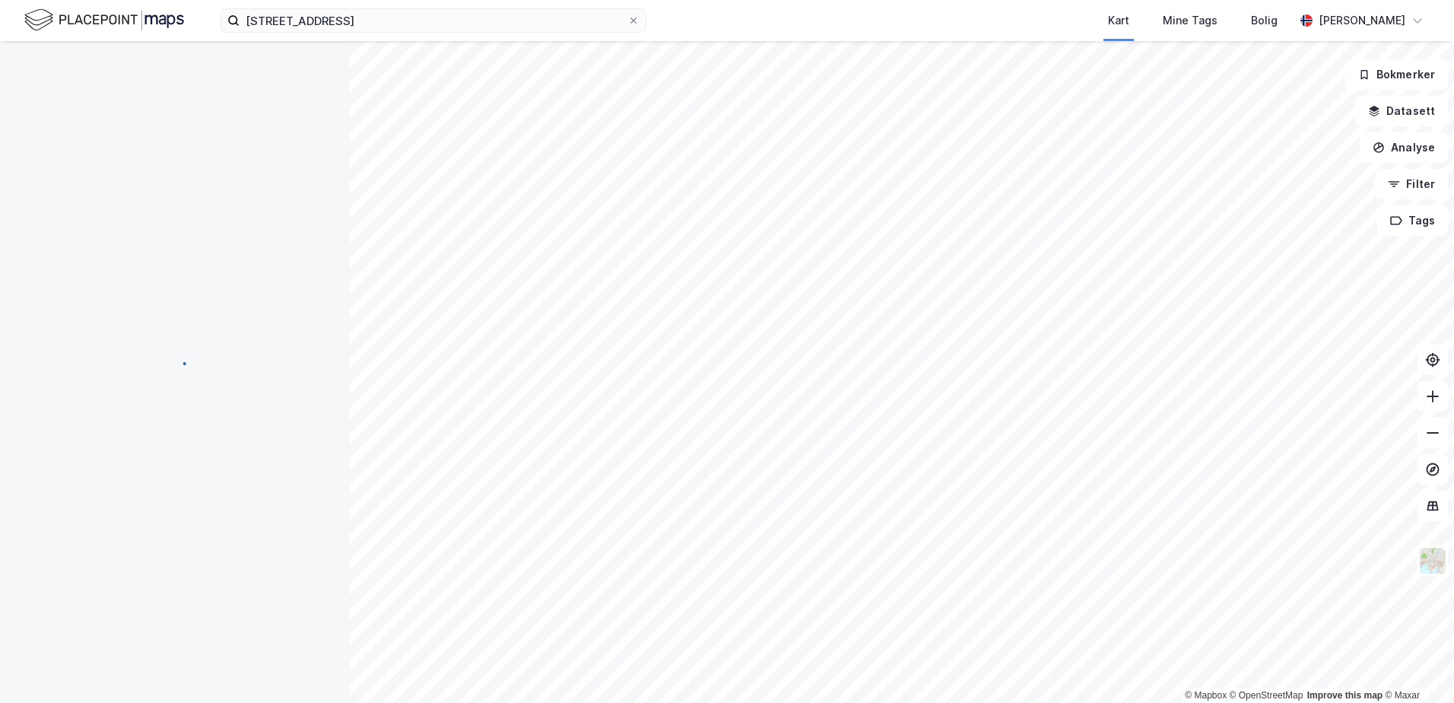
scroll to position [3, 0]
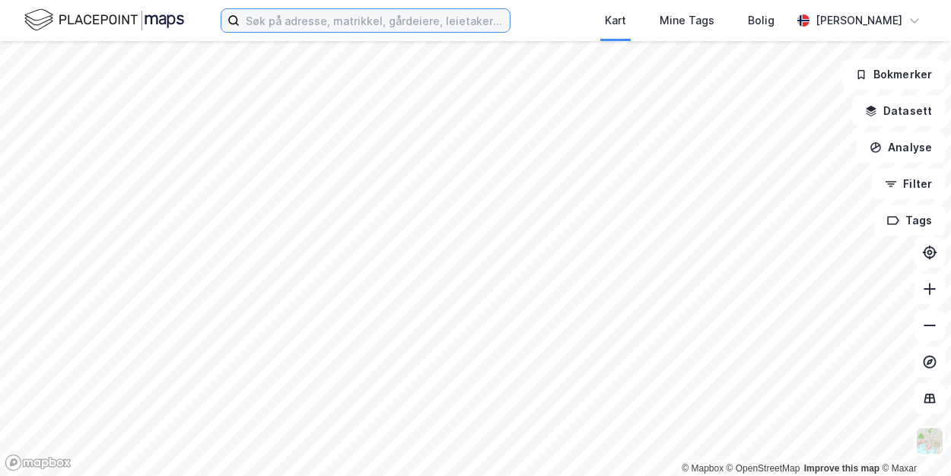
click at [368, 12] on input at bounding box center [375, 20] width 270 height 23
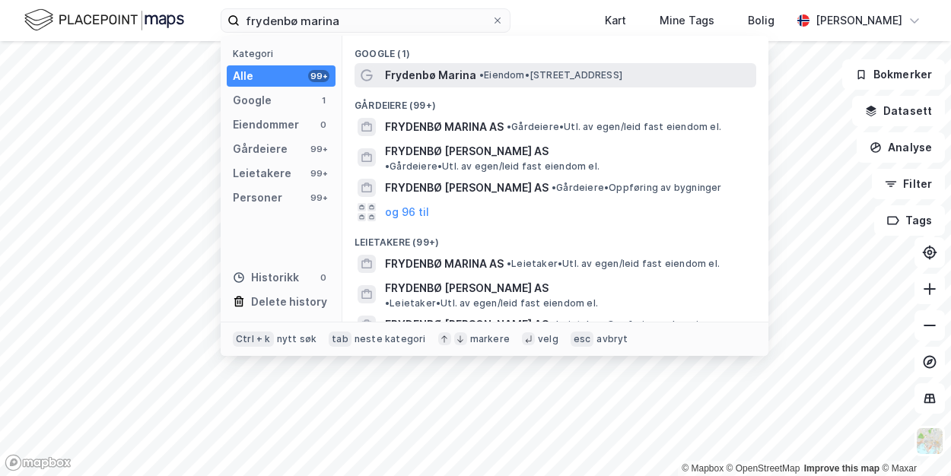
click at [622, 74] on span "• Eiendom • [STREET_ADDRESS]" at bounding box center [550, 75] width 143 height 12
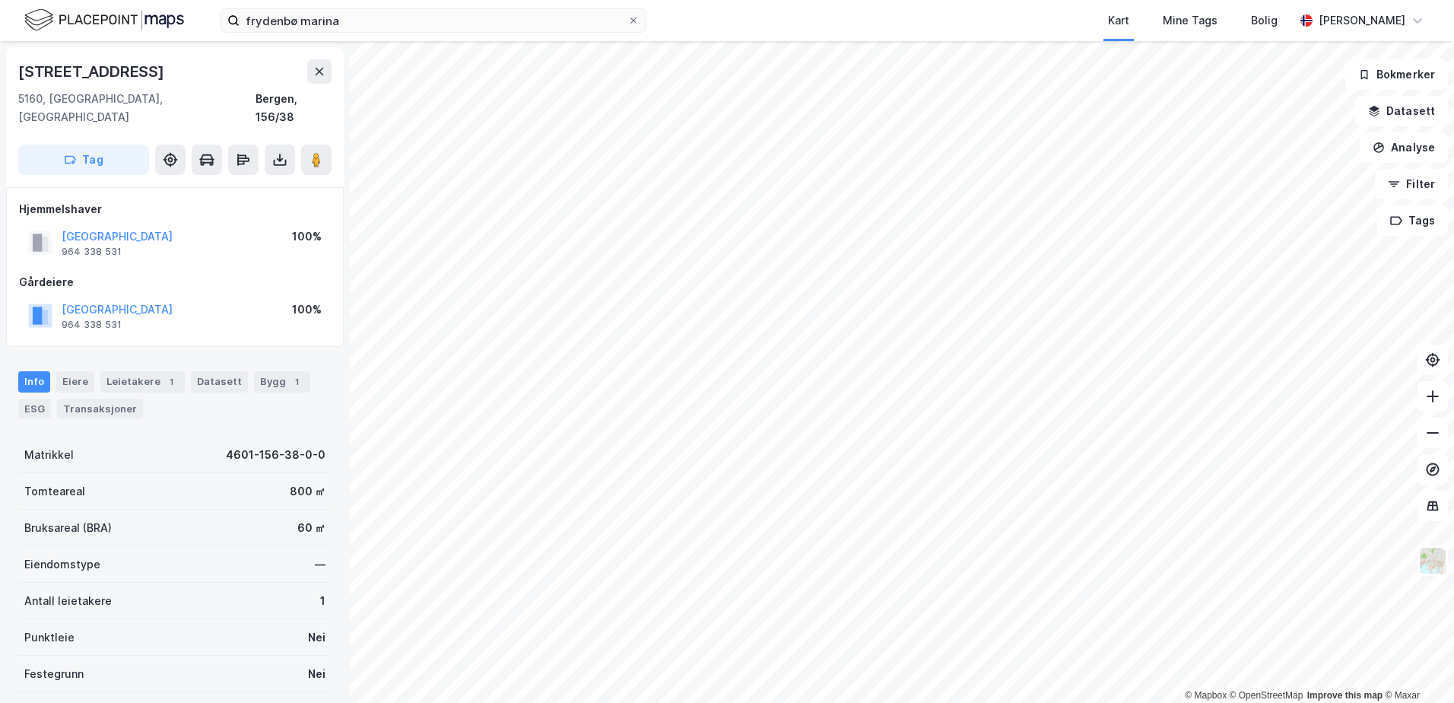
drag, startPoint x: 192, startPoint y: 60, endPoint x: -53, endPoint y: 88, distance: 247.3
click at [0, 88] on html "frydenbø marina Kart Mine Tags Bolig Steffen Løkken © Mapbox © OpenStreetMap Im…" at bounding box center [727, 351] width 1454 height 703
copy div "© Mapbox © OpenStreetMap Improve this map © Maxar Damsgårdsveien 125"
click at [259, 371] on div "Bygg 1" at bounding box center [282, 381] width 56 height 21
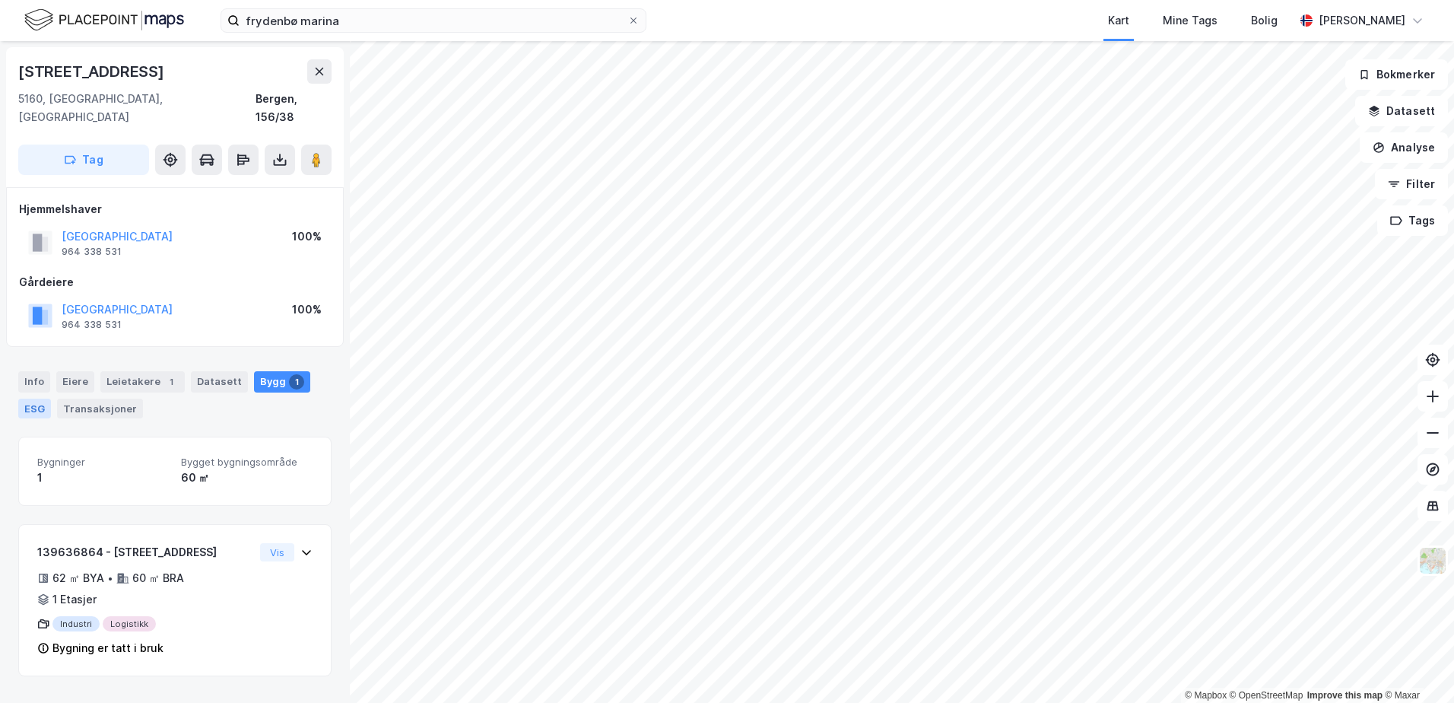
click at [21, 399] on div "ESG" at bounding box center [34, 409] width 33 height 20
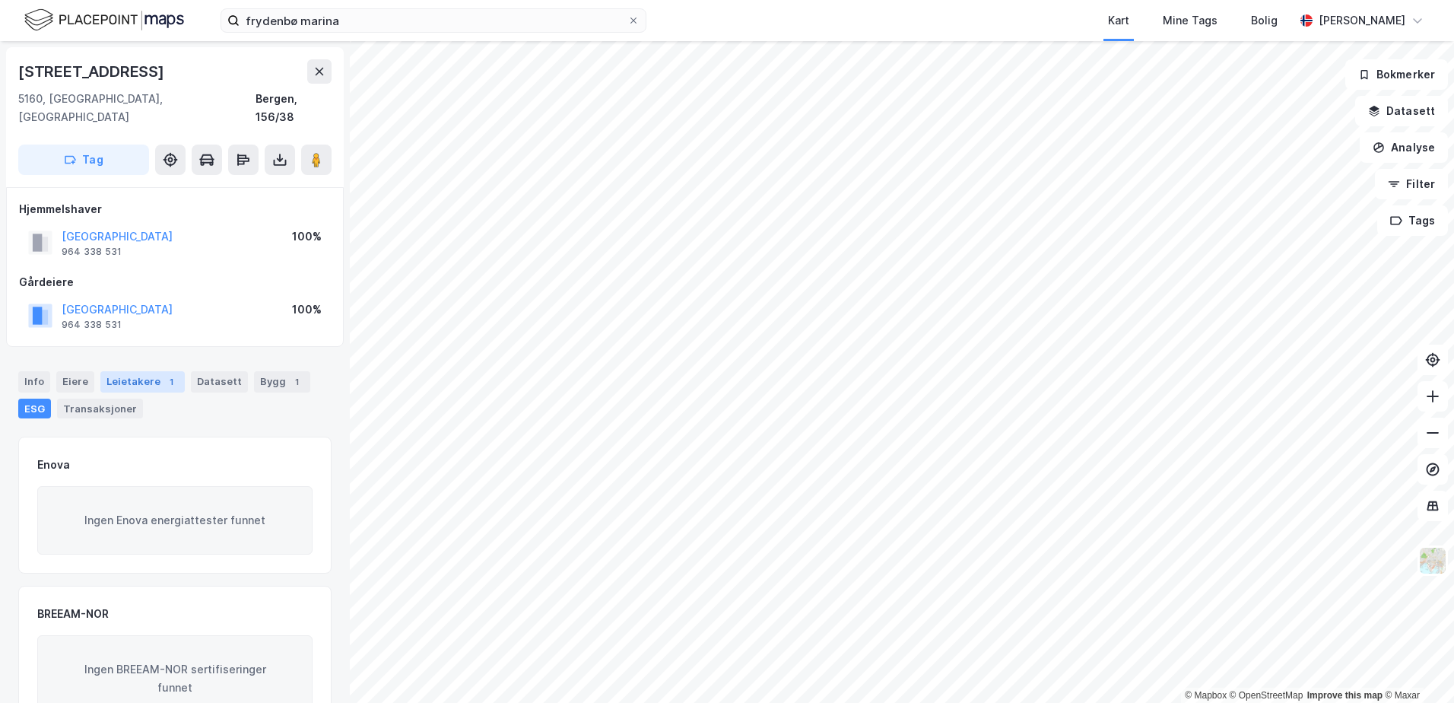
click at [146, 371] on div "Leietakere 1" at bounding box center [142, 381] width 84 height 21
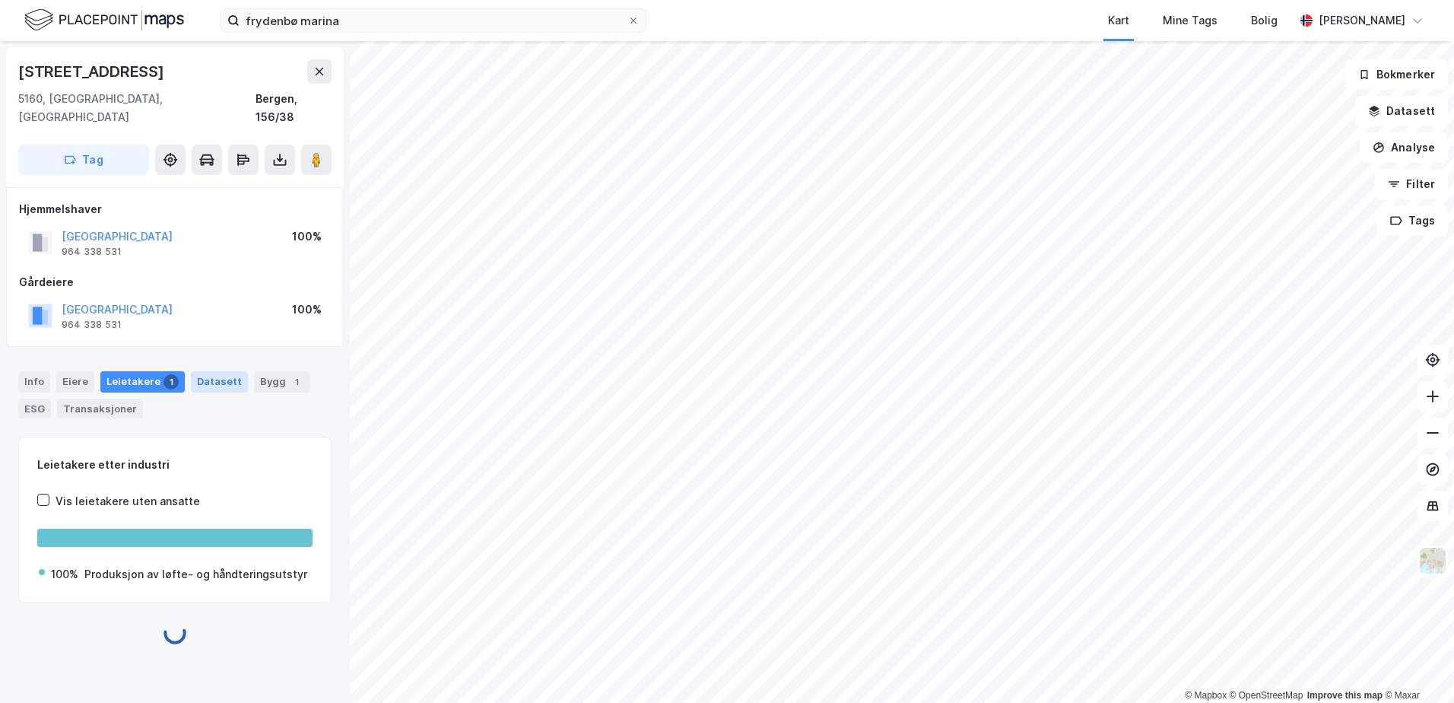
click at [206, 371] on div "Datasett" at bounding box center [219, 381] width 57 height 21
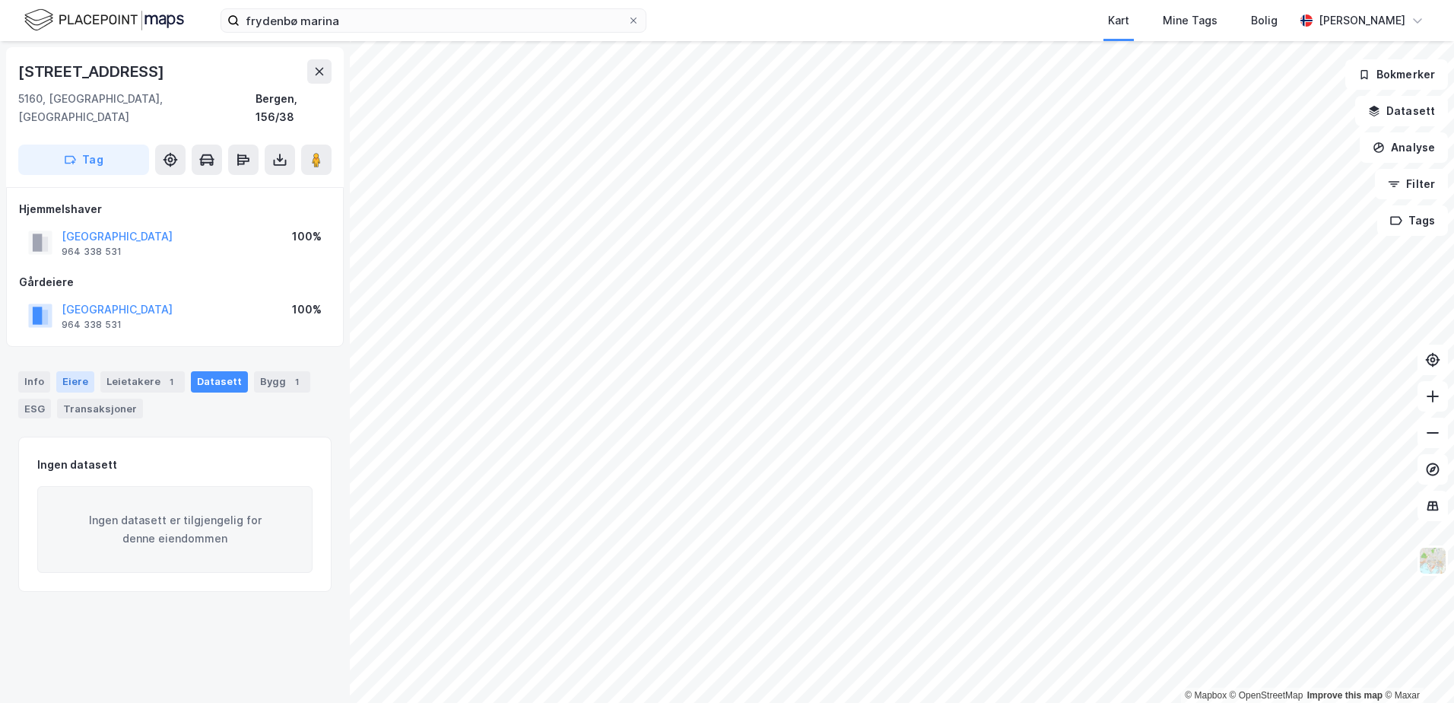
click at [66, 371] on div "Eiere" at bounding box center [75, 381] width 38 height 21
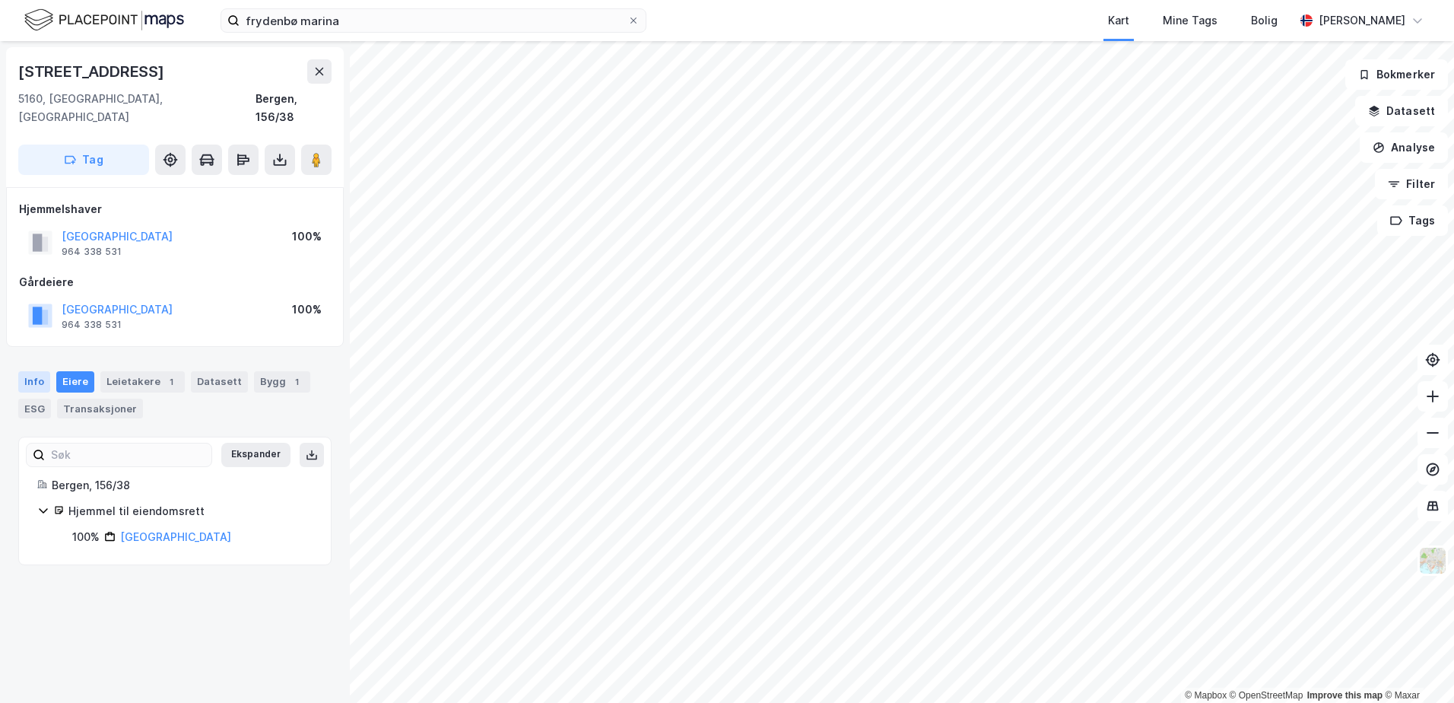
click at [30, 371] on div "Info" at bounding box center [34, 381] width 32 height 21
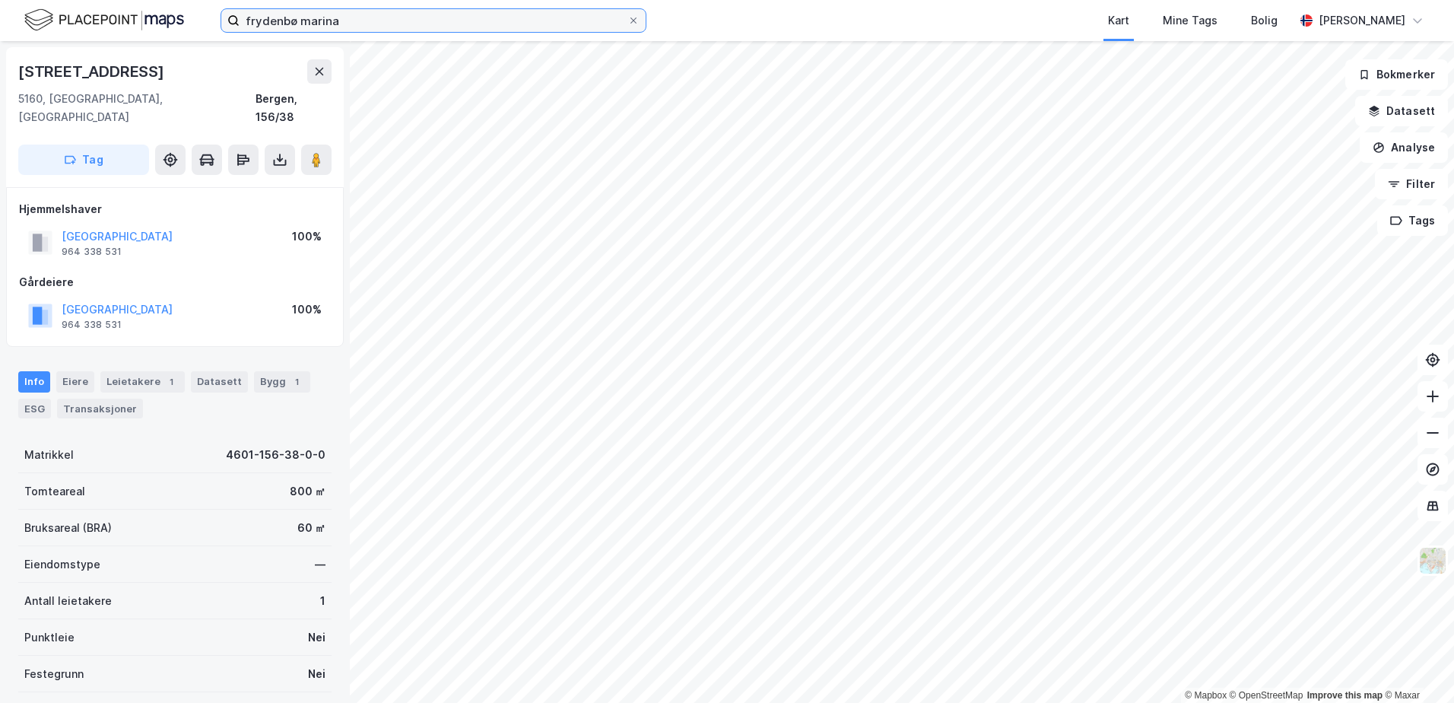
drag, startPoint x: 383, startPoint y: 18, endPoint x: -41, endPoint y: 5, distance: 423.9
click at [0, 5] on html "frydenbø marina Kart Mine Tags Bolig Steffen Løkken © Mapbox © OpenStreetMap Im…" at bounding box center [727, 351] width 1454 height 703
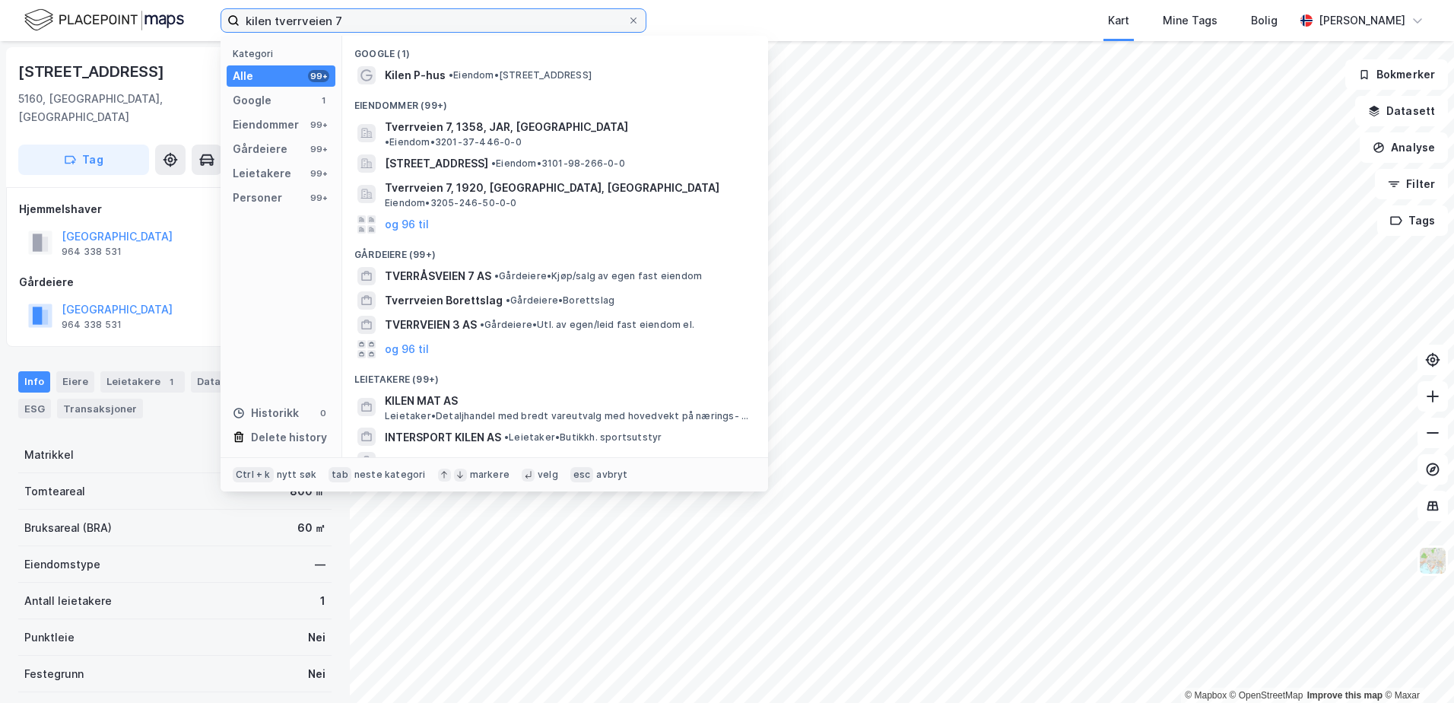
drag, startPoint x: 272, startPoint y: 19, endPoint x: 133, endPoint y: 17, distance: 138.5
click at [133, 17] on div "kilen tverrveien 7 Kategori Alle 99+ Google 1 Eiendommer 99+ Gårdeiere 99+ Leie…" at bounding box center [727, 20] width 1454 height 41
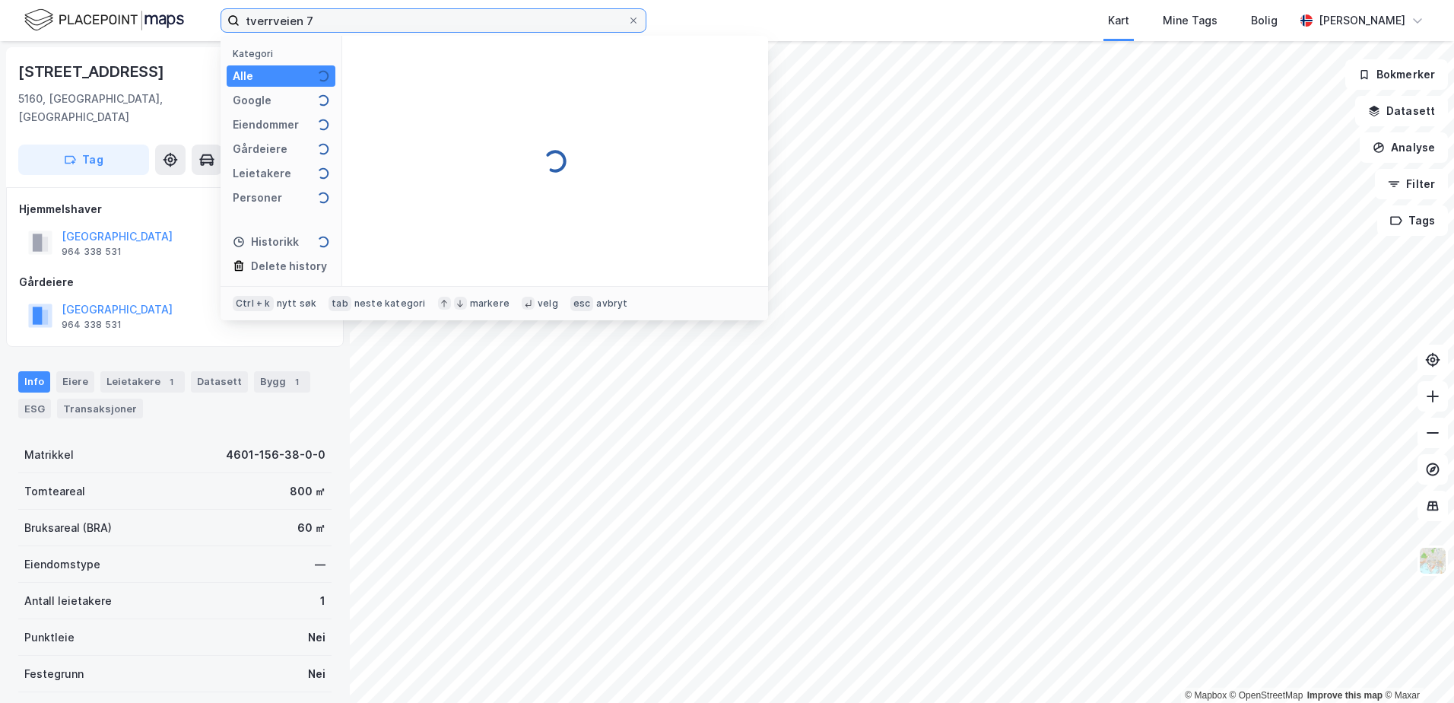
click at [338, 23] on input "tverrveien 7" at bounding box center [434, 20] width 388 height 23
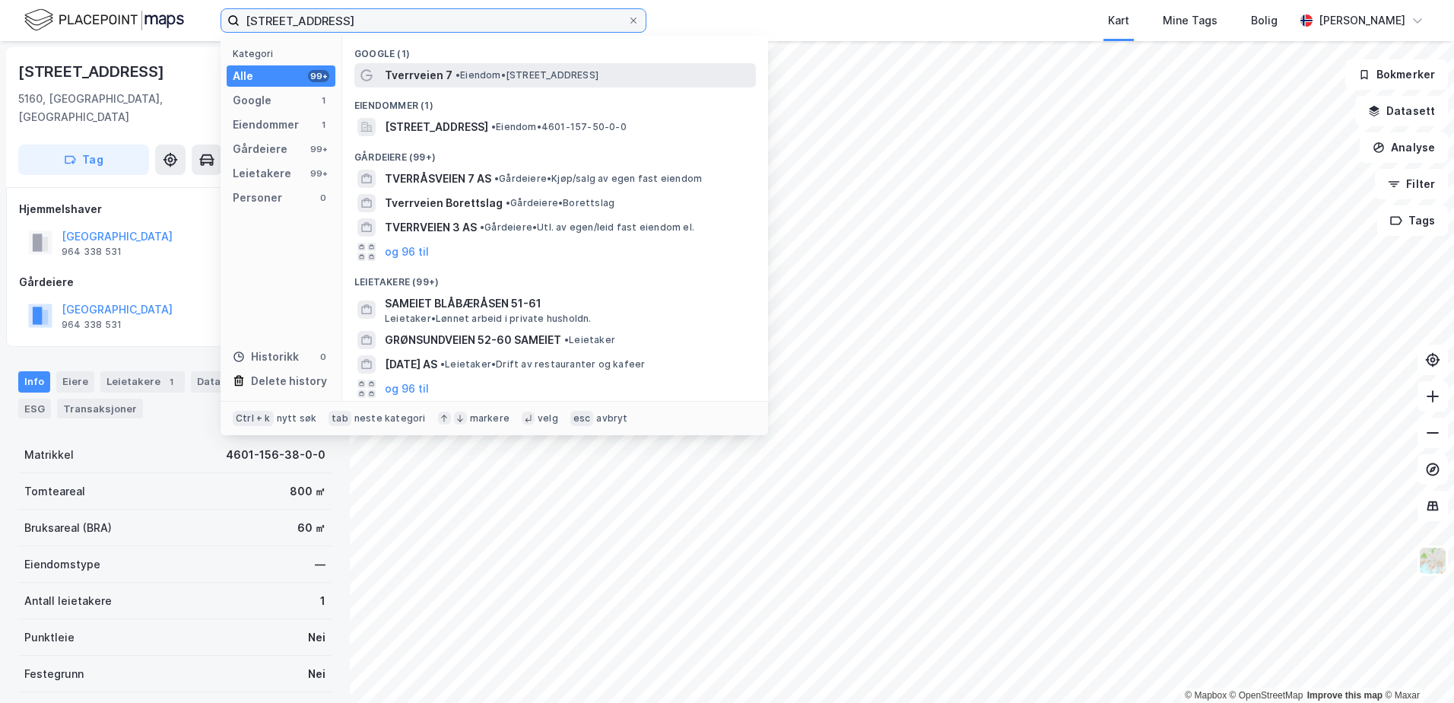
type input "tverrveien 7 5160"
click at [599, 81] on span "• Eiendom • Tverrveien 7, 5160 Laksevåg" at bounding box center [527, 75] width 143 height 12
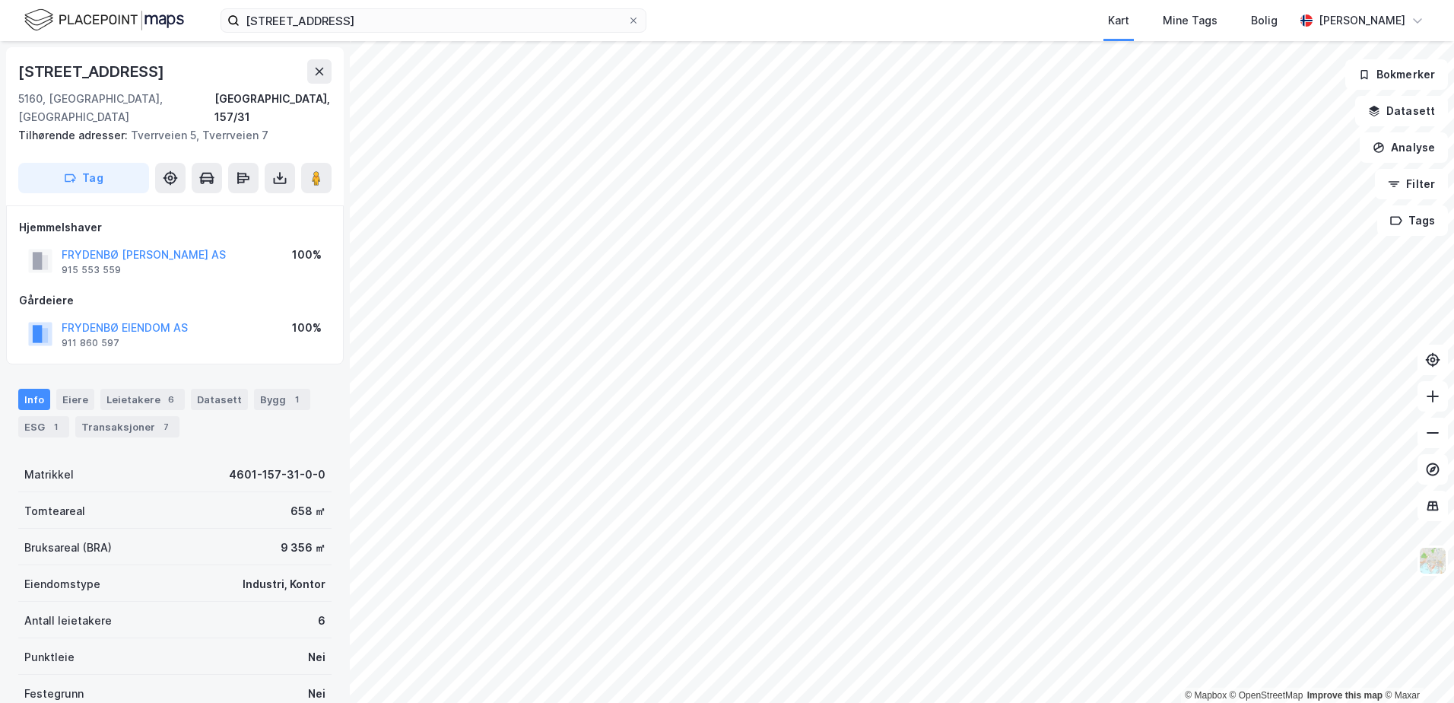
scroll to position [4, 0]
